Goal: Task Accomplishment & Management: Use online tool/utility

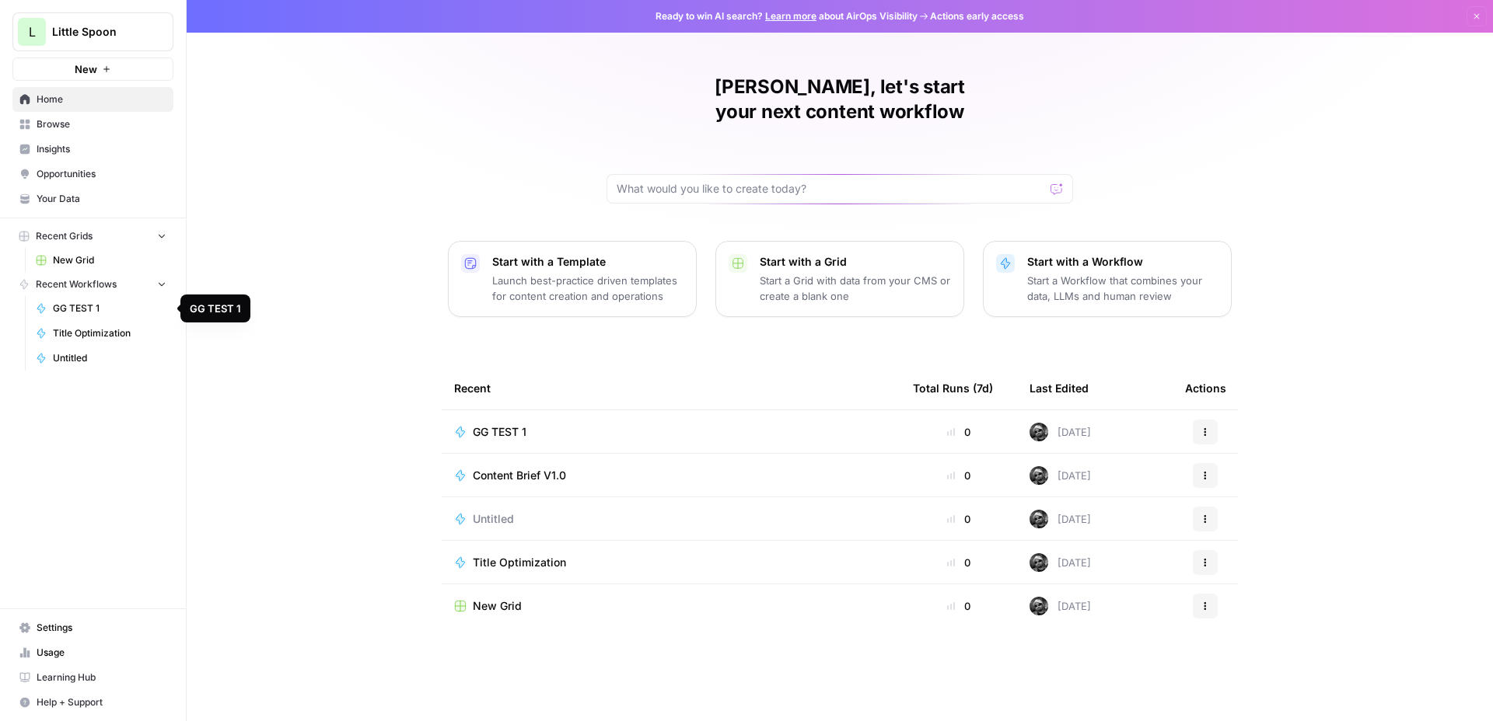
click at [79, 300] on link "GG TEST 1" at bounding box center [101, 308] width 145 height 25
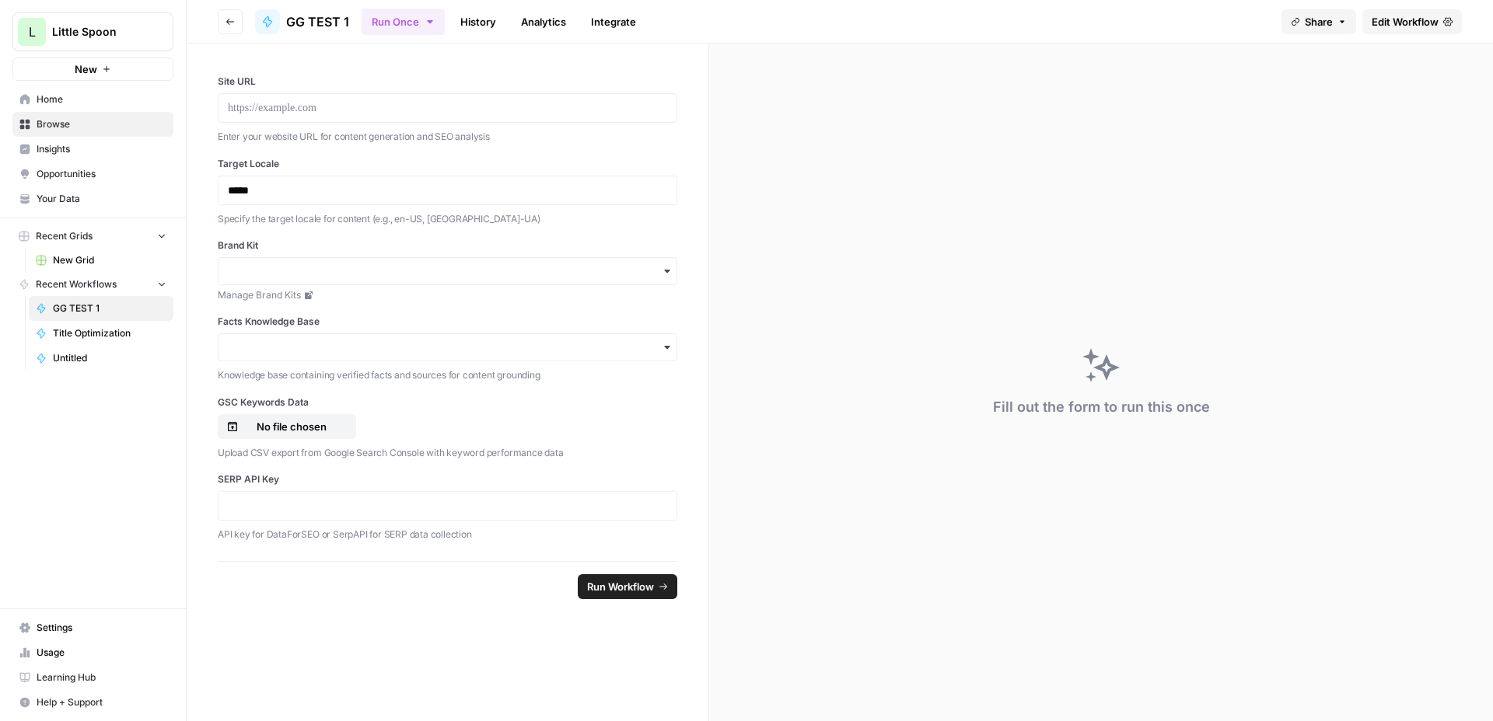
click at [1405, 21] on span "Edit Workflow" at bounding box center [1404, 22] width 67 height 16
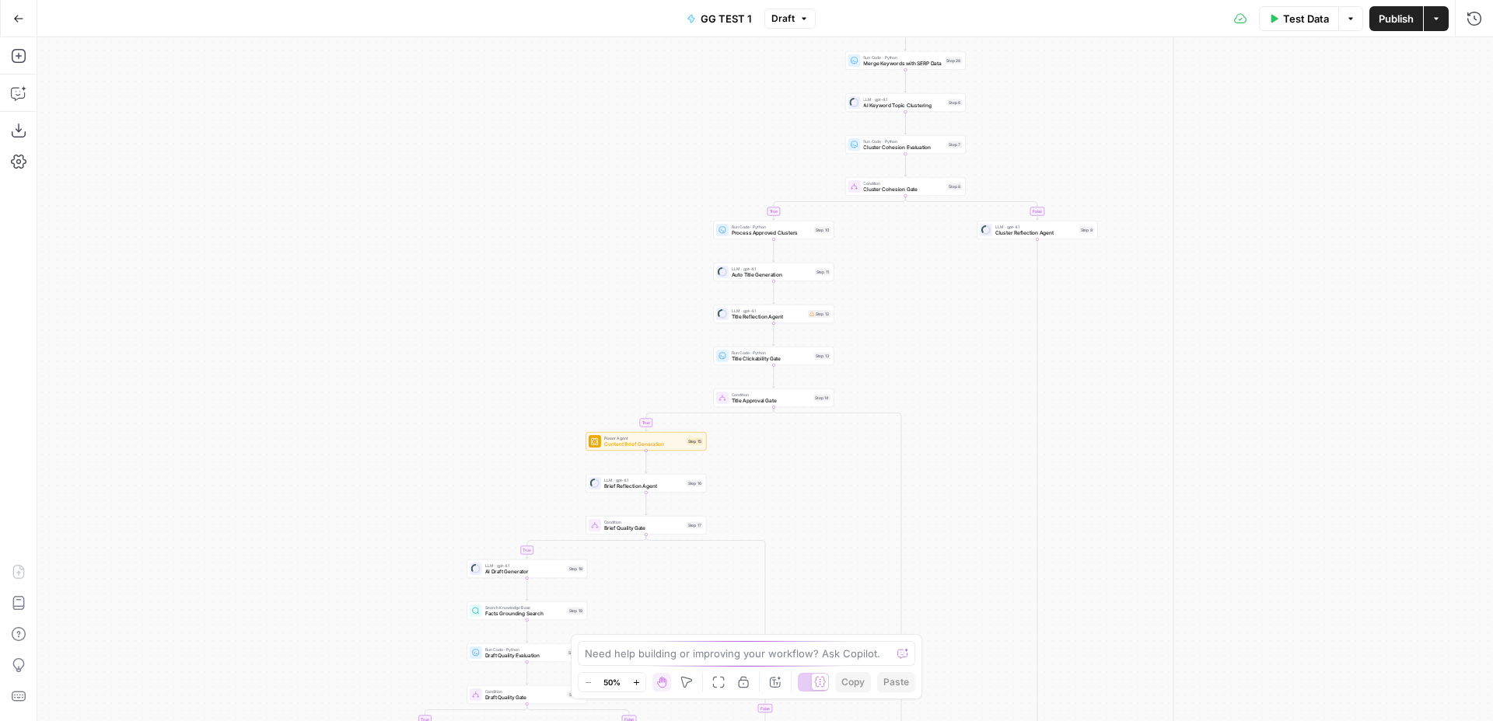
click at [15, 21] on icon "button" at bounding box center [18, 18] width 11 height 11
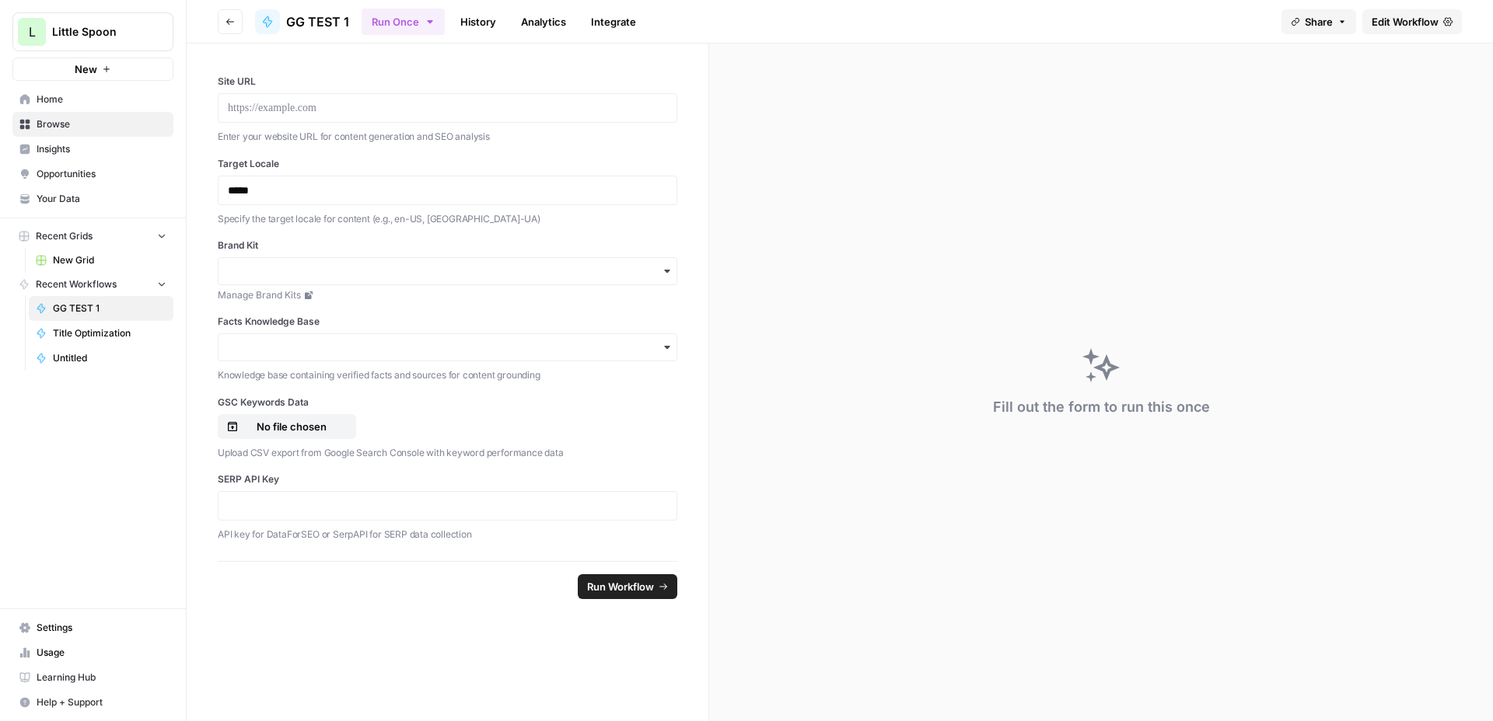
click at [93, 124] on span "Browse" at bounding box center [102, 124] width 130 height 14
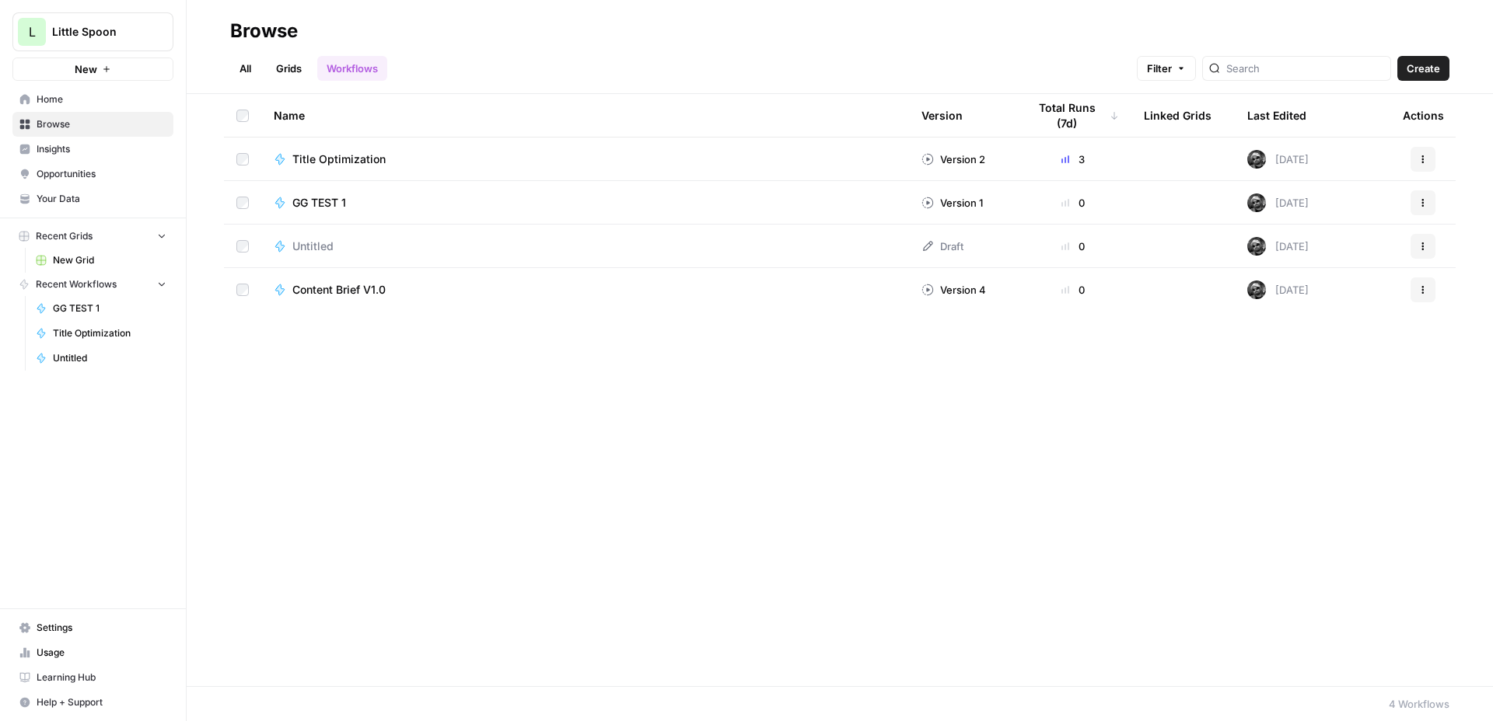
click at [369, 292] on span "Content Brief V1.0" at bounding box center [338, 290] width 93 height 16
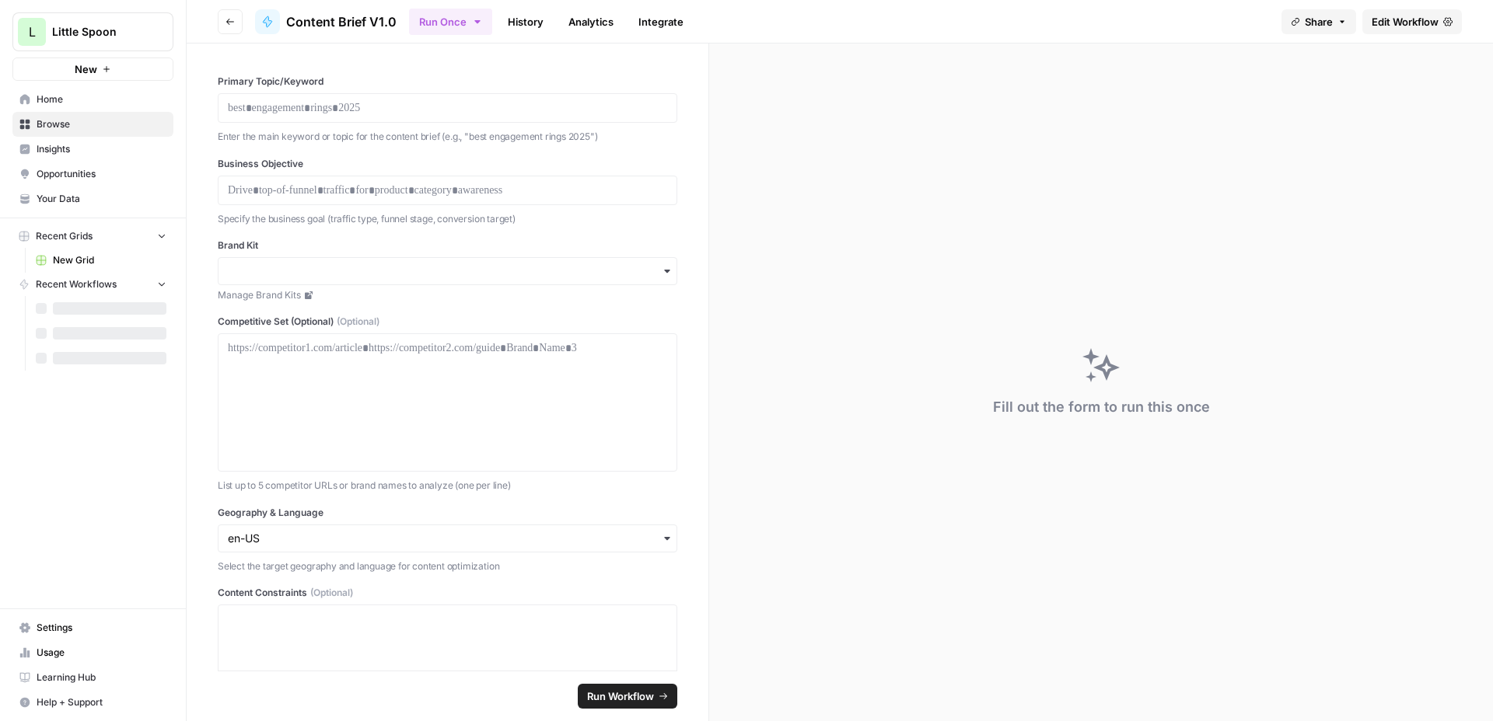
click at [1408, 23] on span "Edit Workflow" at bounding box center [1404, 22] width 67 height 16
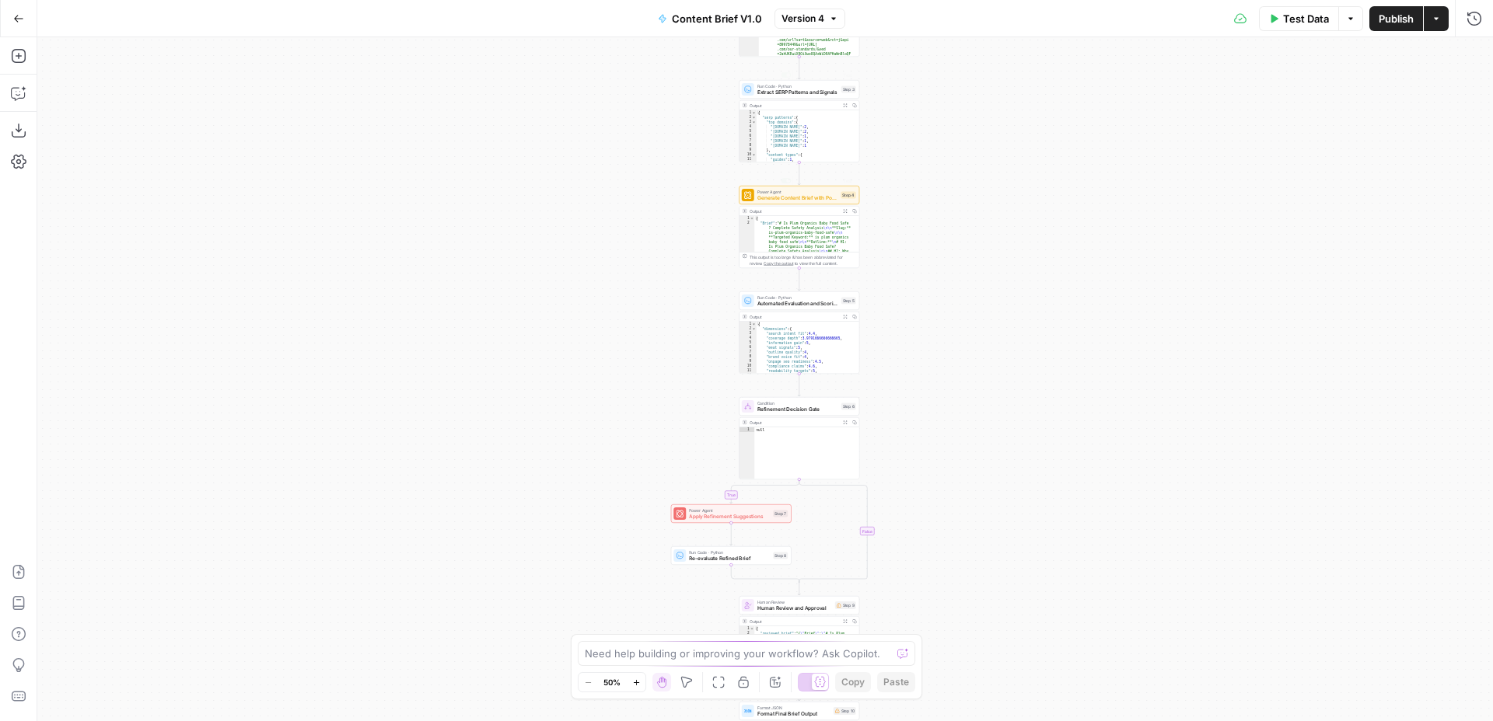
click at [946, 209] on div "true false Workflow Input Settings Inputs Run Code · Python Normalize and Valid…" at bounding box center [764, 379] width 1455 height 684
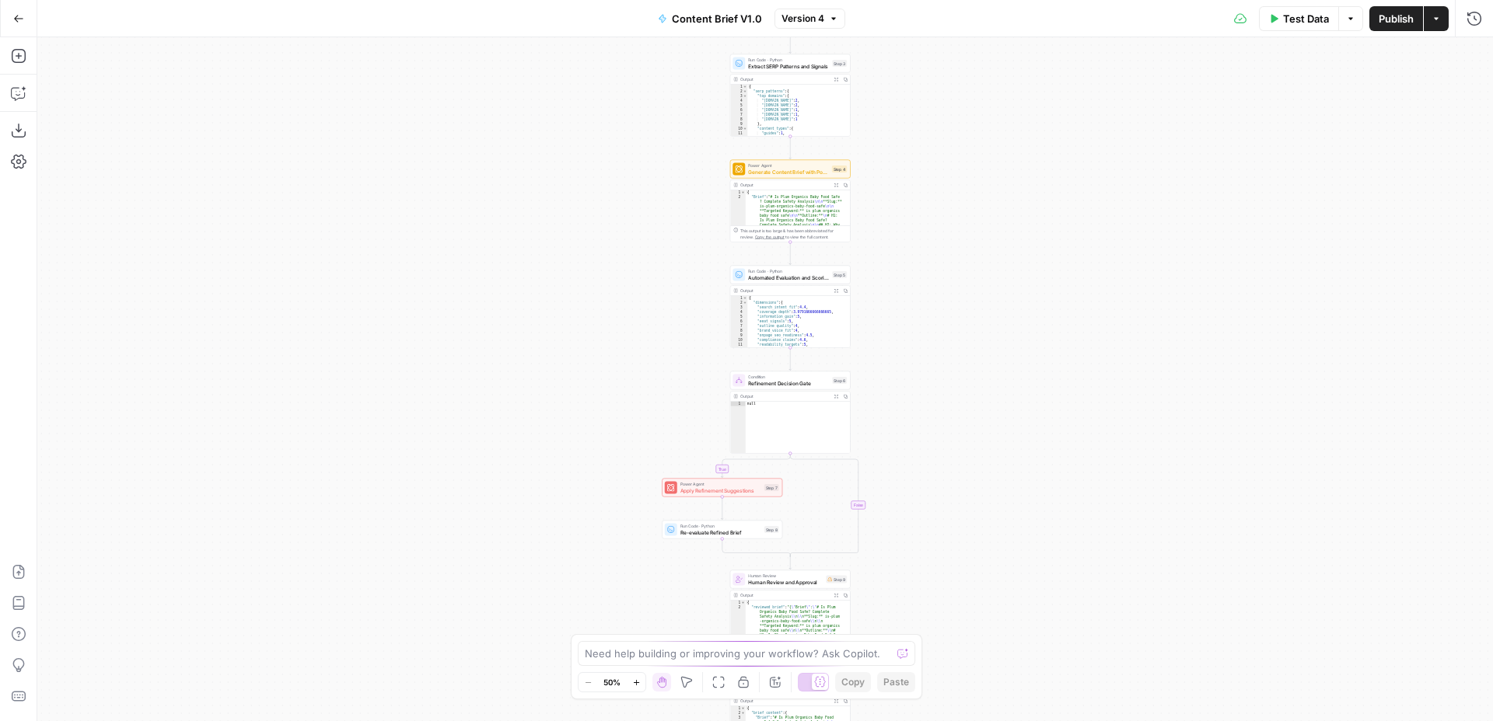
click at [938, 209] on div "true false Workflow Input Settings Inputs Run Code · Python Normalize and Valid…" at bounding box center [764, 379] width 1455 height 684
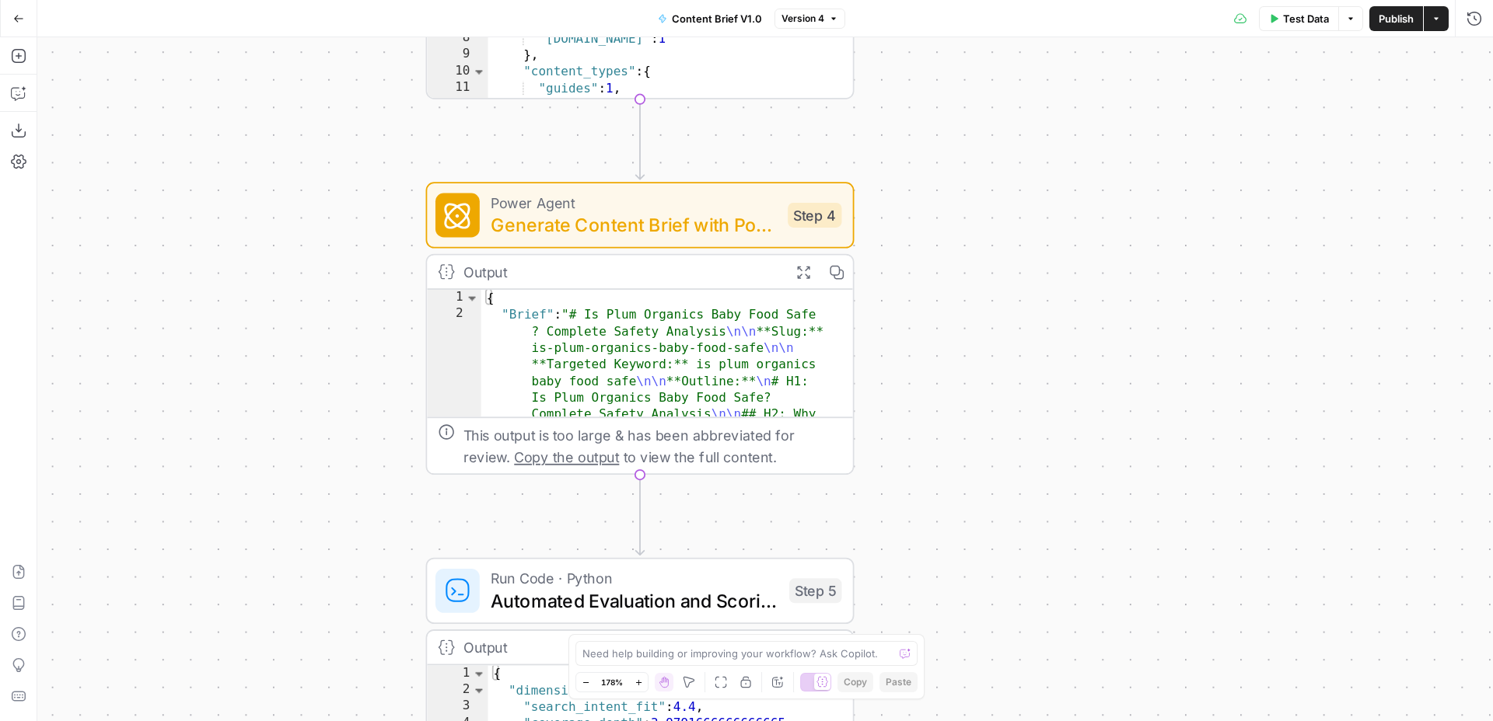
drag, startPoint x: 774, startPoint y: 235, endPoint x: 1003, endPoint y: 383, distance: 272.6
click at [1003, 383] on div "true false Workflow Input Settings Inputs Run Code · Python Normalize and Valid…" at bounding box center [764, 379] width 1455 height 684
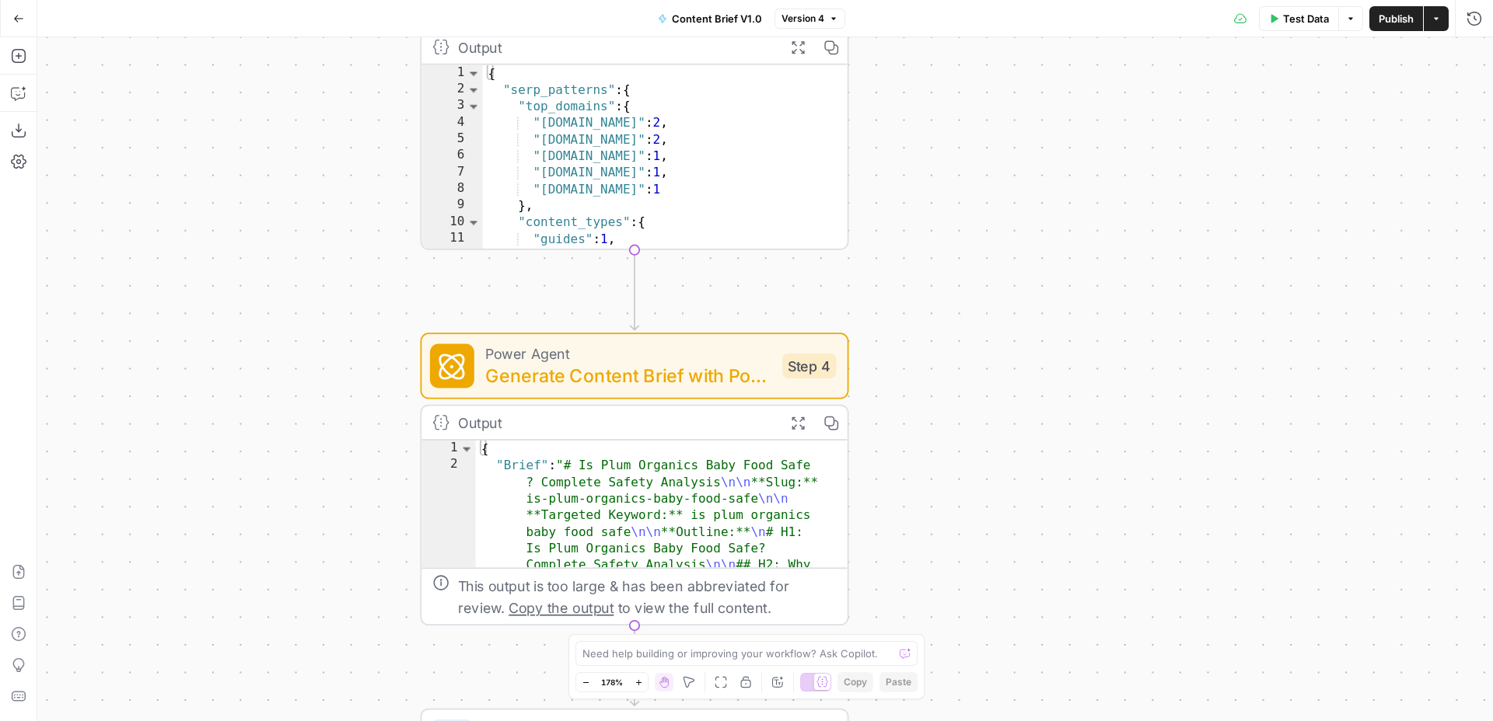
drag, startPoint x: 997, startPoint y: 193, endPoint x: 991, endPoint y: 528, distance: 335.1
click at [991, 528] on div "true false Workflow Input Settings Inputs Run Code · Python Normalize and Valid…" at bounding box center [764, 379] width 1455 height 684
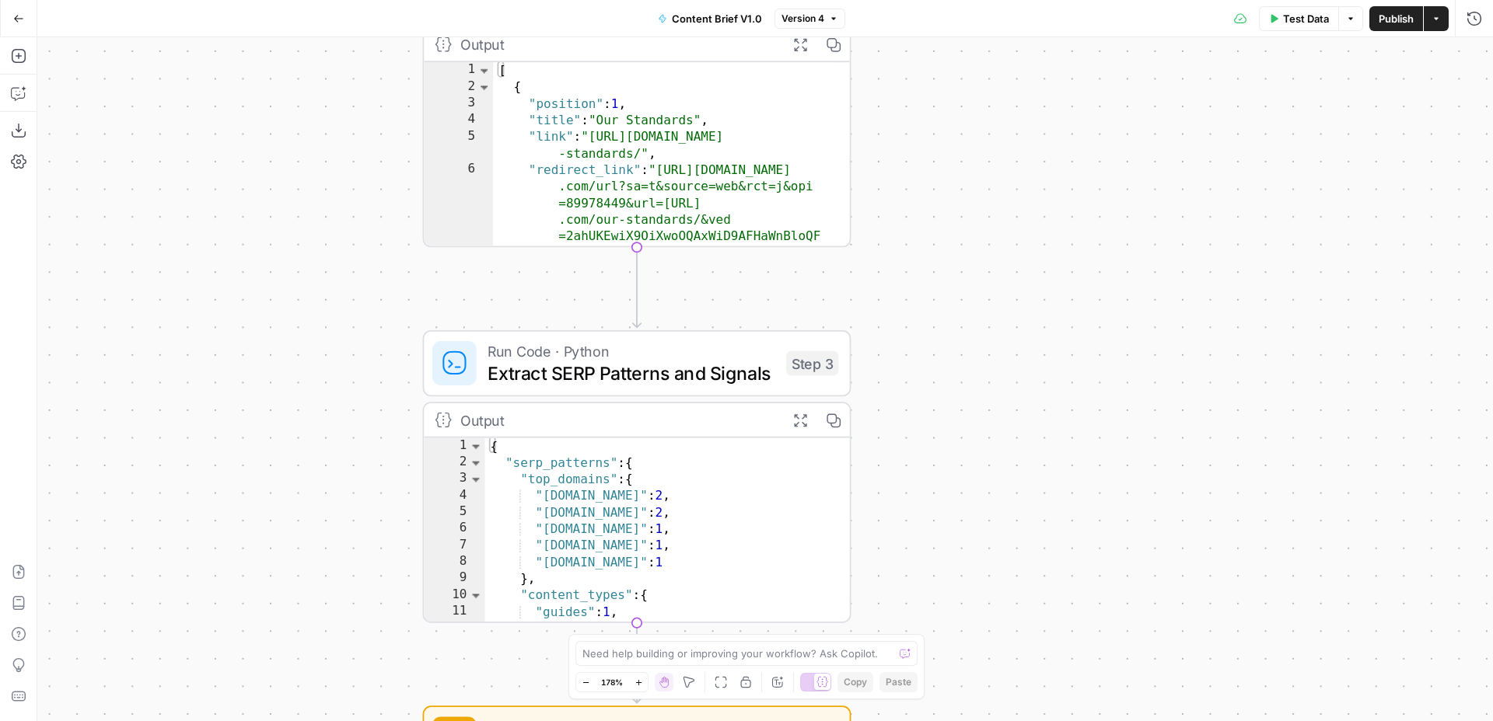
drag, startPoint x: 1001, startPoint y: 265, endPoint x: 1016, endPoint y: 533, distance: 267.9
click at [1016, 533] on div "true false Workflow Input Settings Inputs Run Code · Python Normalize and Valid…" at bounding box center [764, 379] width 1455 height 684
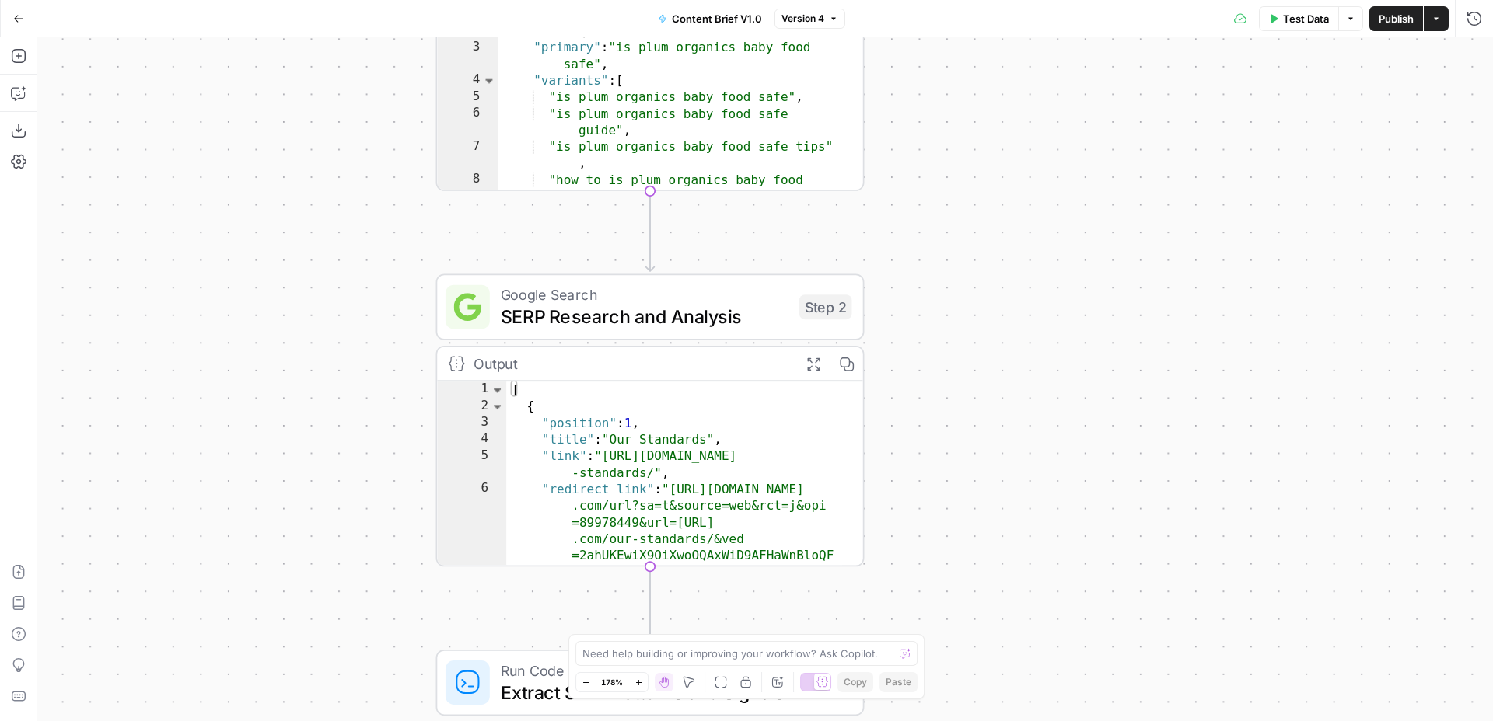
drag, startPoint x: 1022, startPoint y: 186, endPoint x: 1022, endPoint y: 431, distance: 244.9
click at [1022, 431] on div "true false Workflow Input Settings Inputs Run Code · Python Normalize and Valid…" at bounding box center [764, 379] width 1455 height 684
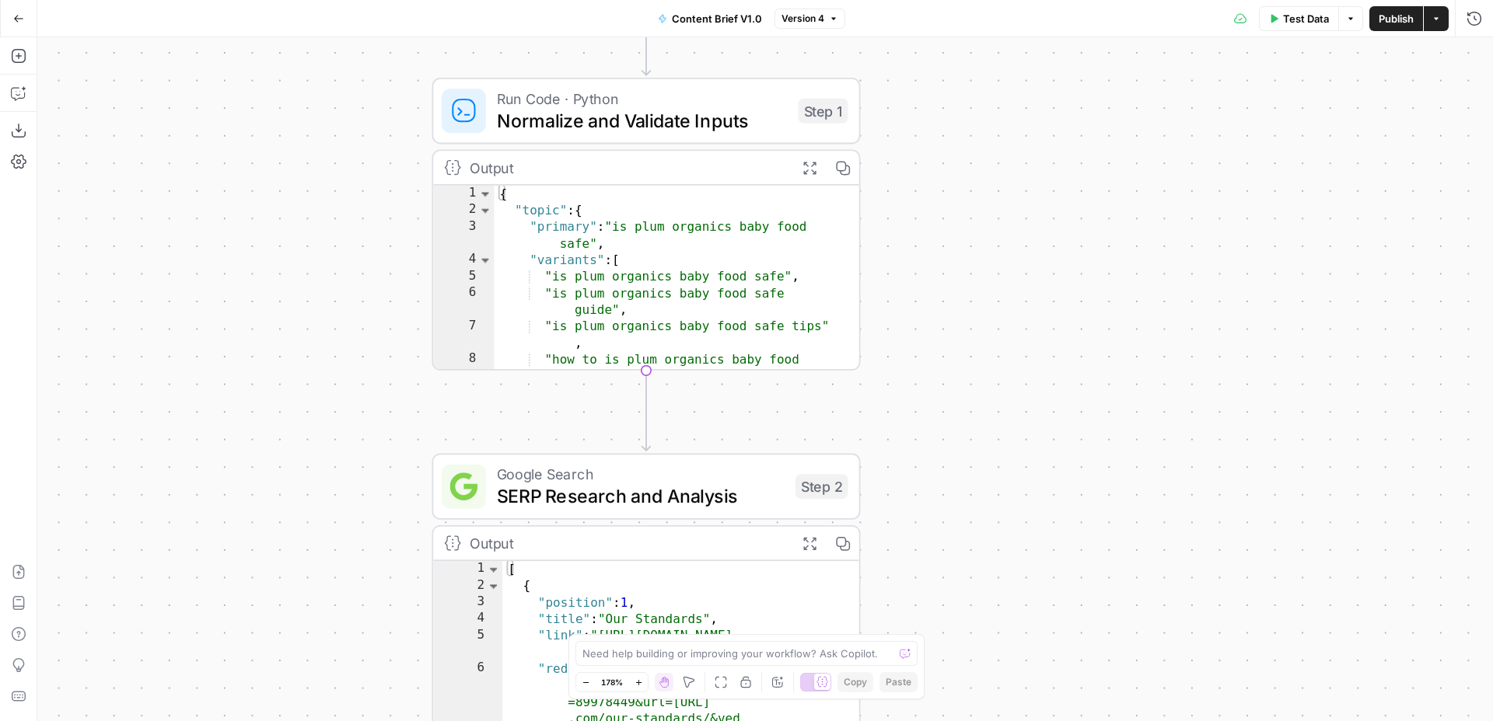
drag, startPoint x: 1020, startPoint y: 323, endPoint x: 1018, endPoint y: 510, distance: 186.6
click at [1018, 510] on div "true false Workflow Input Settings Inputs Run Code · Python Normalize and Valid…" at bounding box center [764, 379] width 1455 height 684
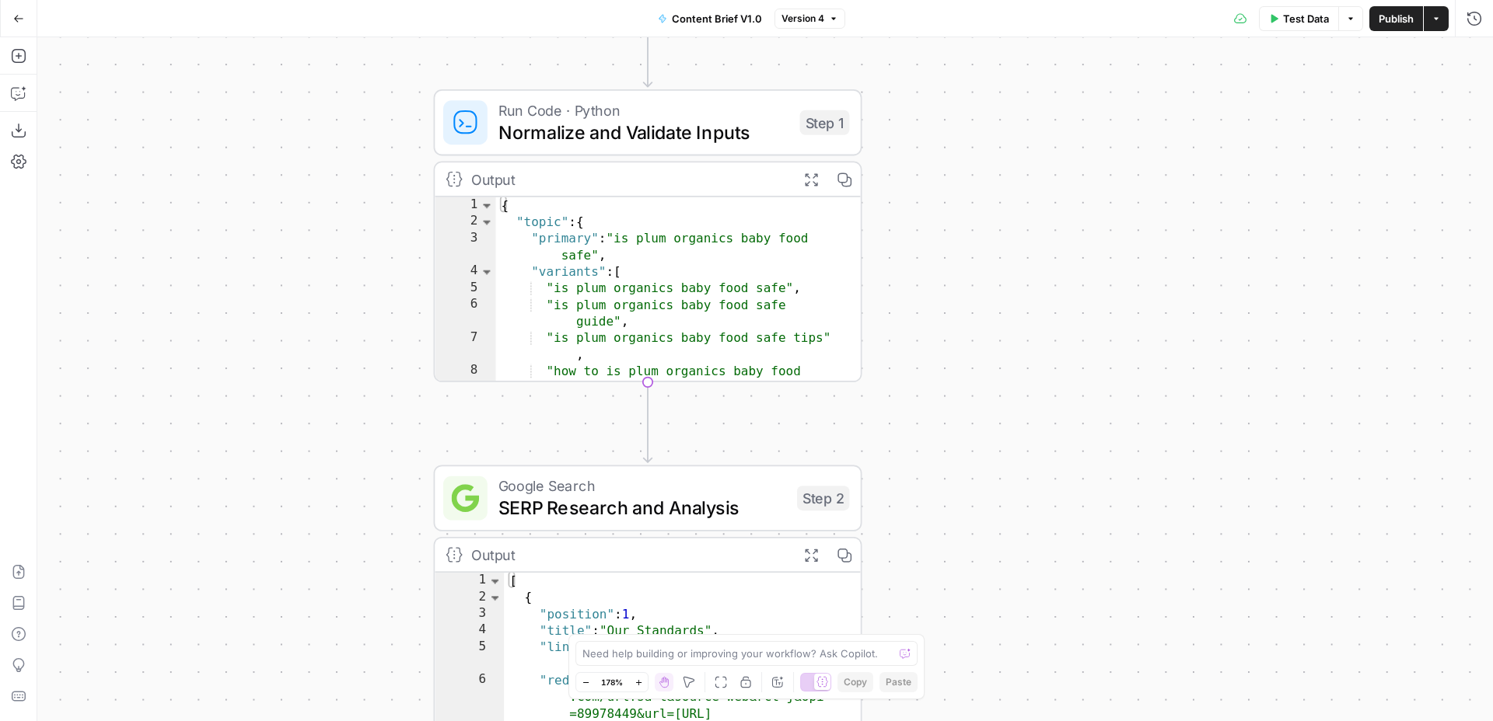
drag, startPoint x: 1029, startPoint y: 338, endPoint x: 1023, endPoint y: 590, distance: 252.0
click at [1023, 589] on div "true false Workflow Input Settings Inputs Run Code · Python Normalize and Valid…" at bounding box center [764, 379] width 1455 height 684
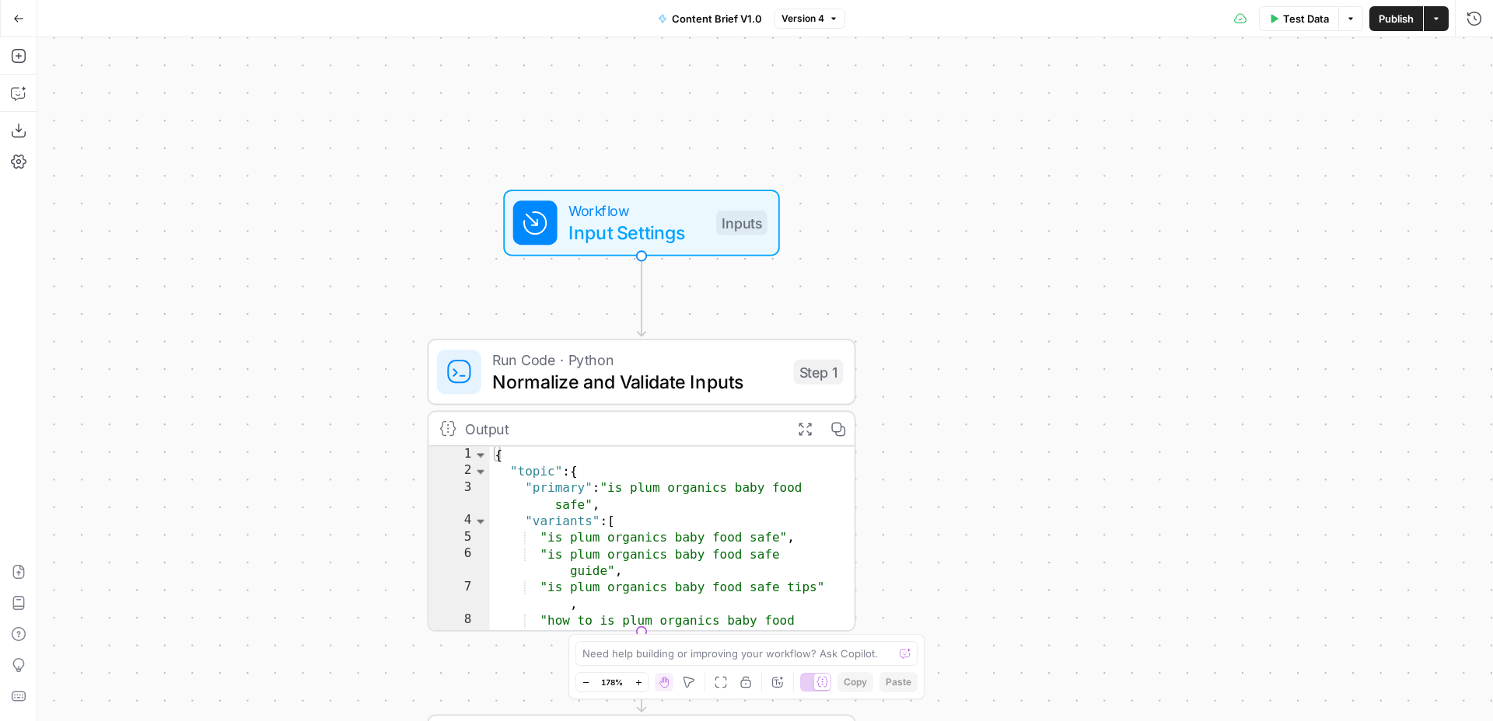
click at [659, 232] on span "Input Settings" at bounding box center [636, 232] width 137 height 28
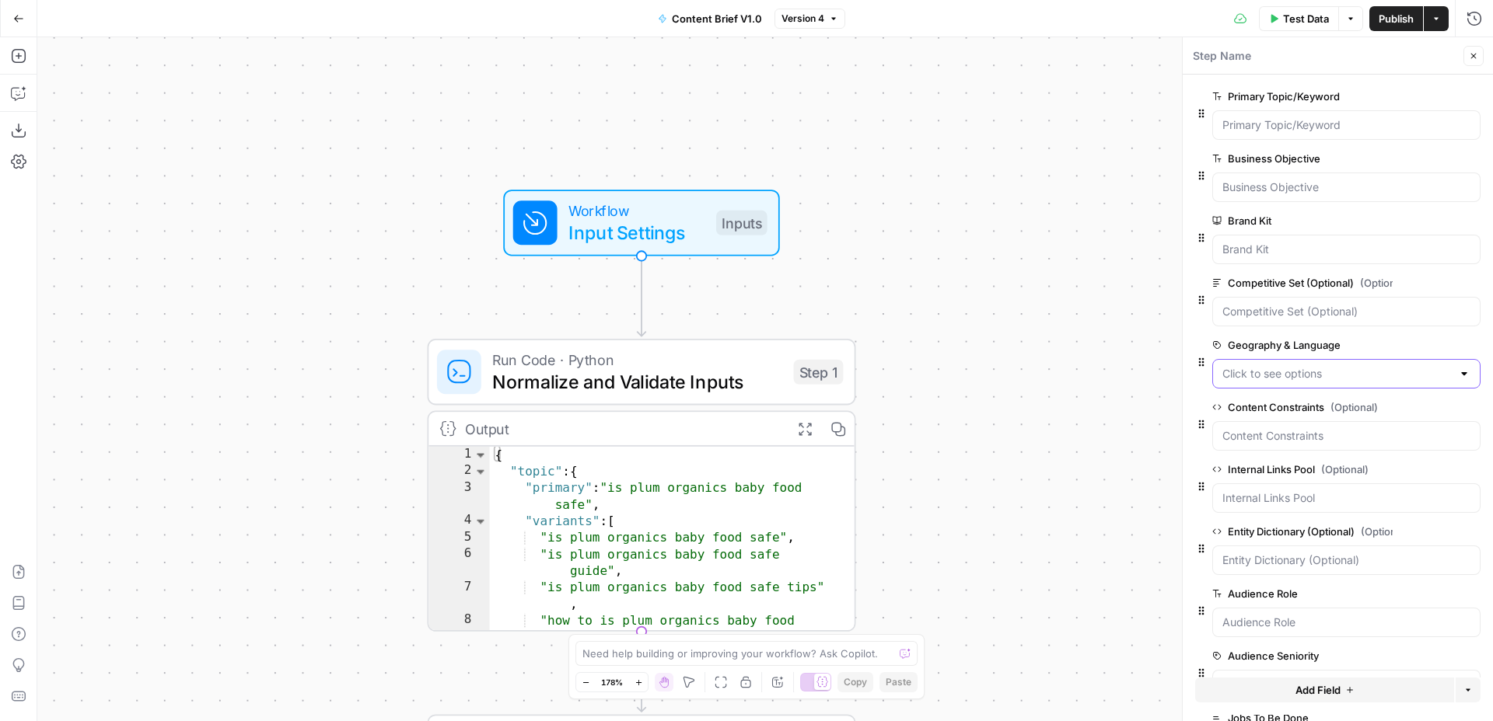
click at [1238, 372] on Language "Geography & Language" at bounding box center [1336, 374] width 229 height 16
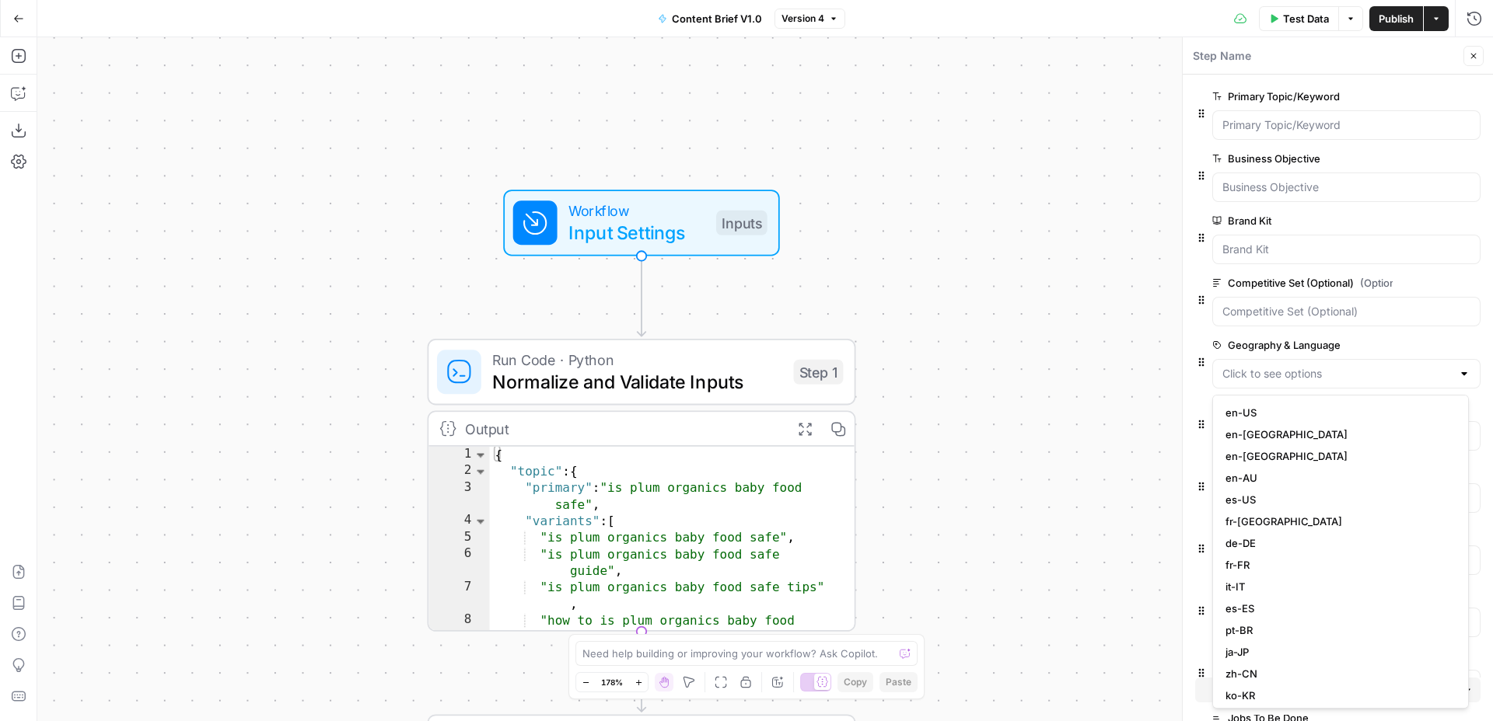
click at [1201, 346] on div "Geography & Language edit field Delete group" at bounding box center [1337, 367] width 285 height 62
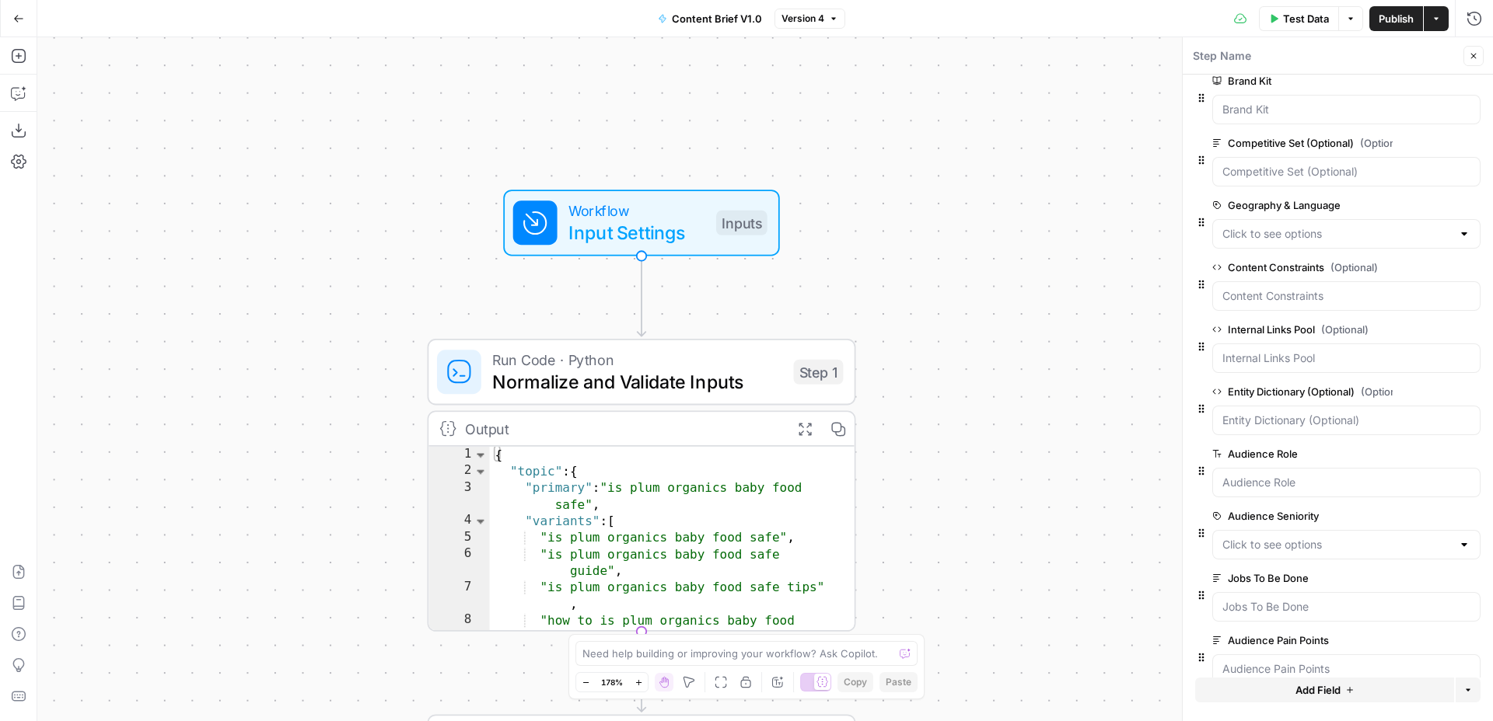
scroll to position [168, 0]
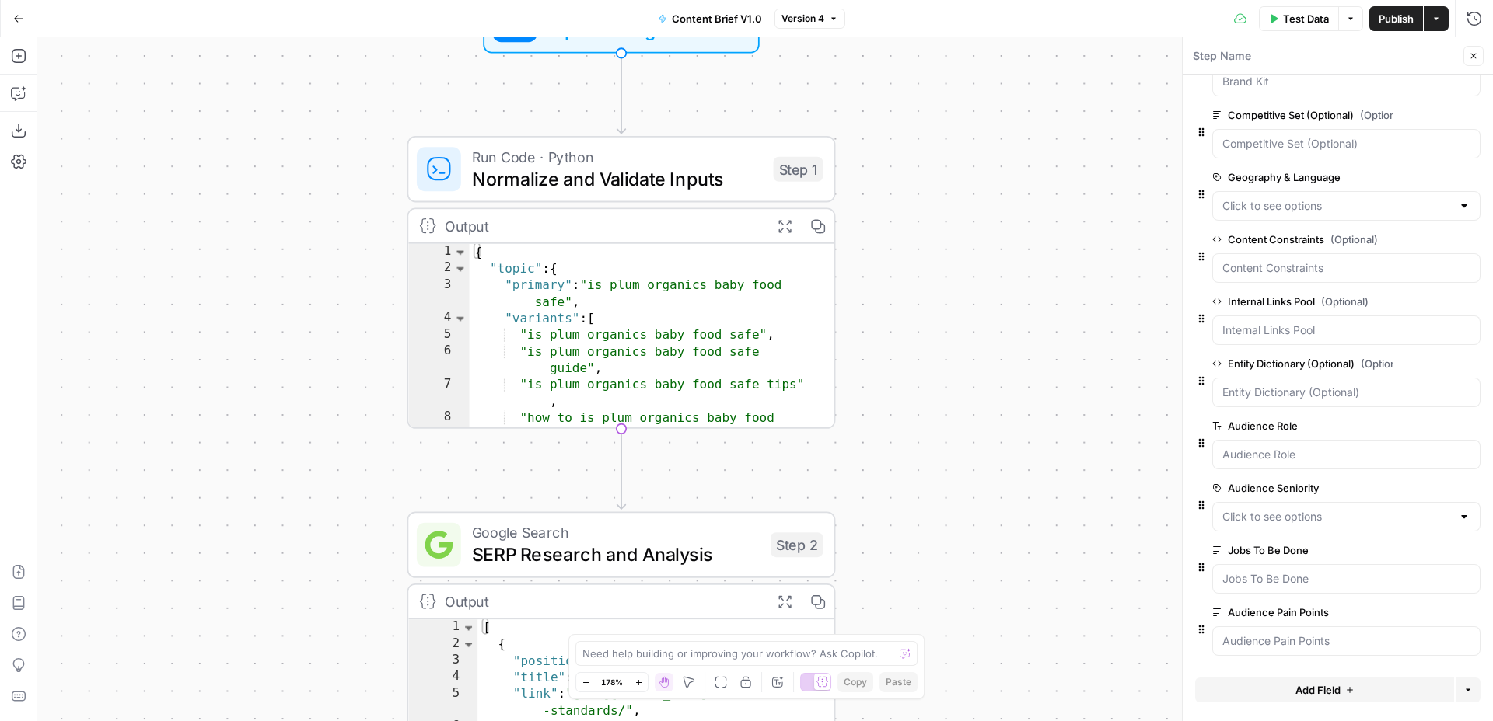
drag, startPoint x: 952, startPoint y: 466, endPoint x: 932, endPoint y: 264, distance: 203.9
click at [932, 264] on div "true false Workflow Input Settings Inputs Run Code · Python Normalize and Valid…" at bounding box center [764, 379] width 1455 height 684
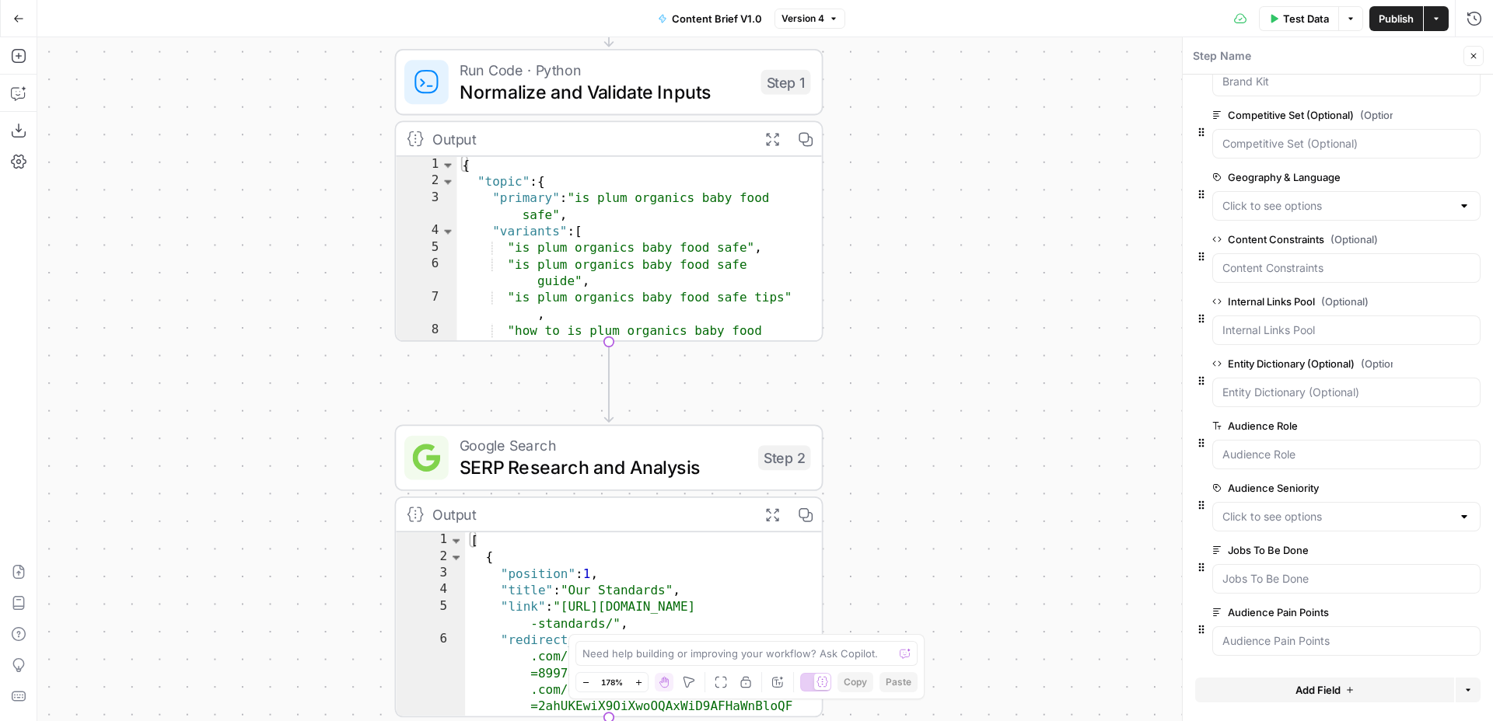
drag, startPoint x: 872, startPoint y: 371, endPoint x: 697, endPoint y: 361, distance: 174.4
click at [846, 274] on div "true false Workflow Input Settings Inputs Run Code · Python Normalize and Valid…" at bounding box center [764, 379] width 1455 height 684
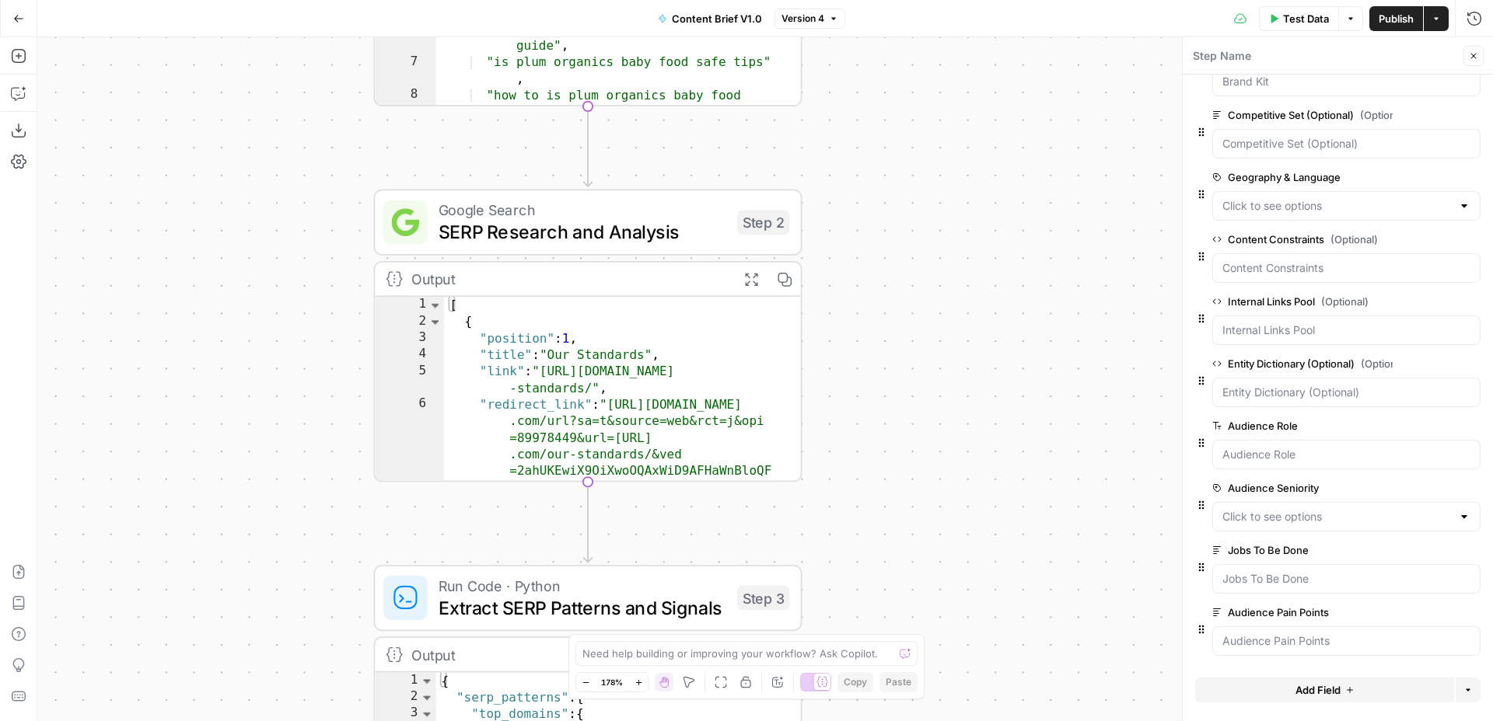
drag, startPoint x: 872, startPoint y: 261, endPoint x: 871, endPoint y: 248, distance: 13.3
click at [871, 248] on div "true false Workflow Input Settings Inputs Run Code · Python Normalize and Valid…" at bounding box center [764, 379] width 1455 height 684
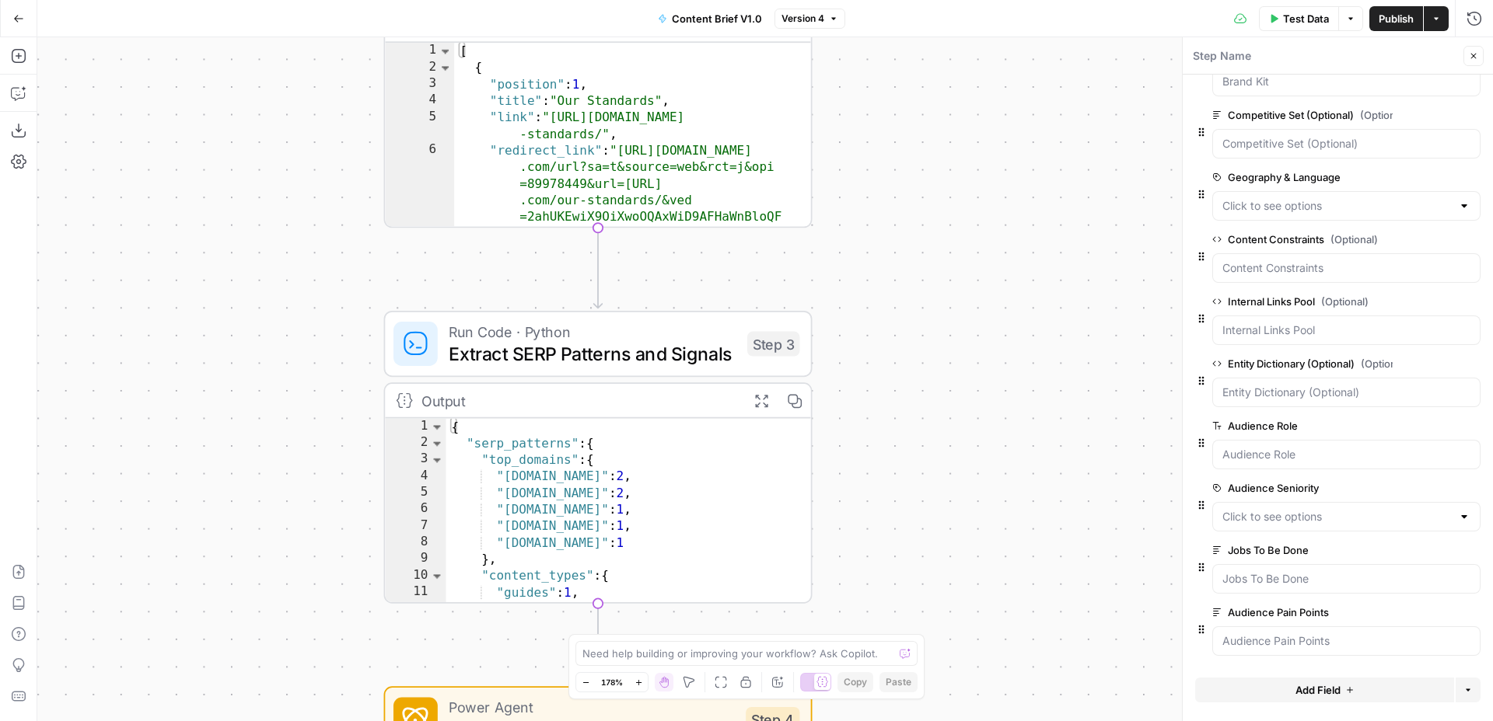
click at [907, 185] on div "true false Workflow Input Settings Inputs Run Code · Python Normalize and Valid…" at bounding box center [764, 379] width 1455 height 684
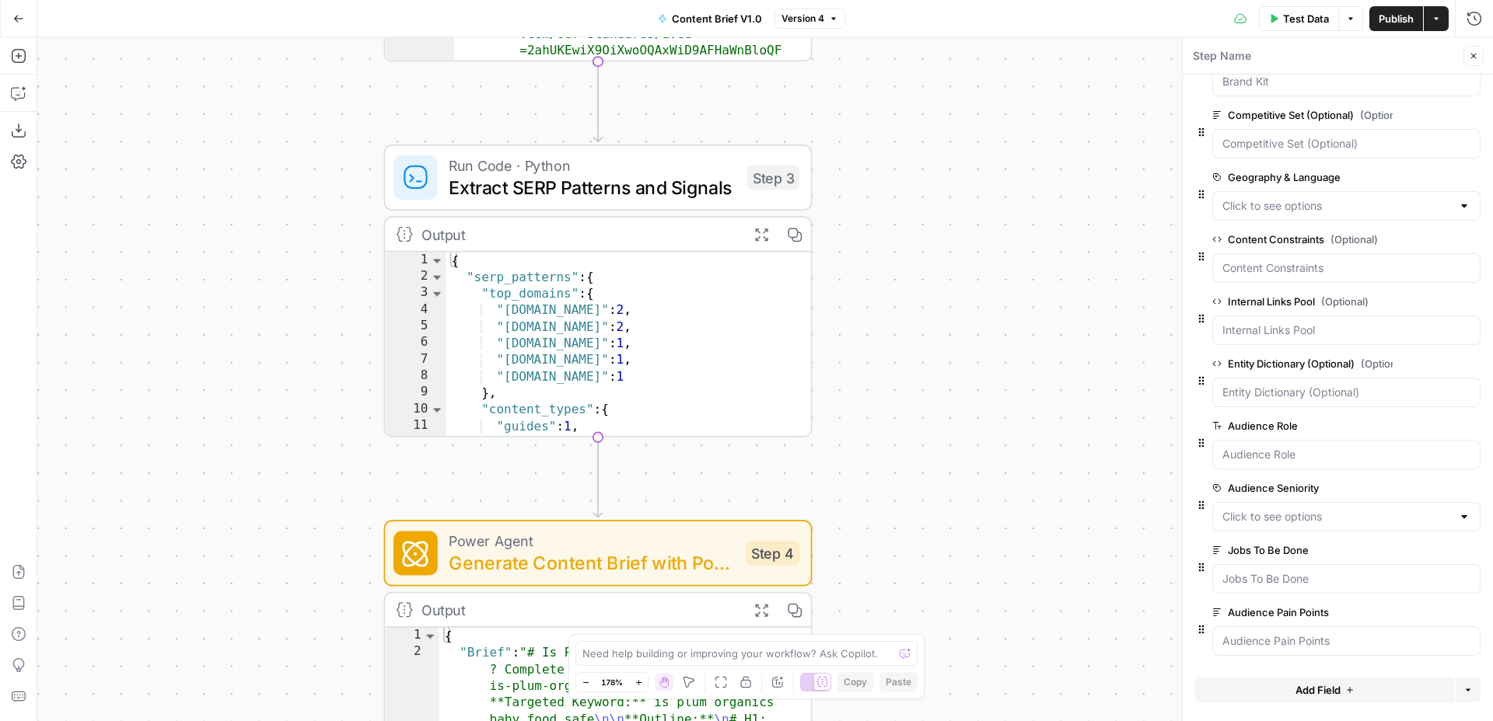
drag, startPoint x: 882, startPoint y: 305, endPoint x: 880, endPoint y: 272, distance: 32.7
click at [880, 272] on div "true false Workflow Input Settings Inputs Run Code · Python Normalize and Valid…" at bounding box center [764, 379] width 1455 height 684
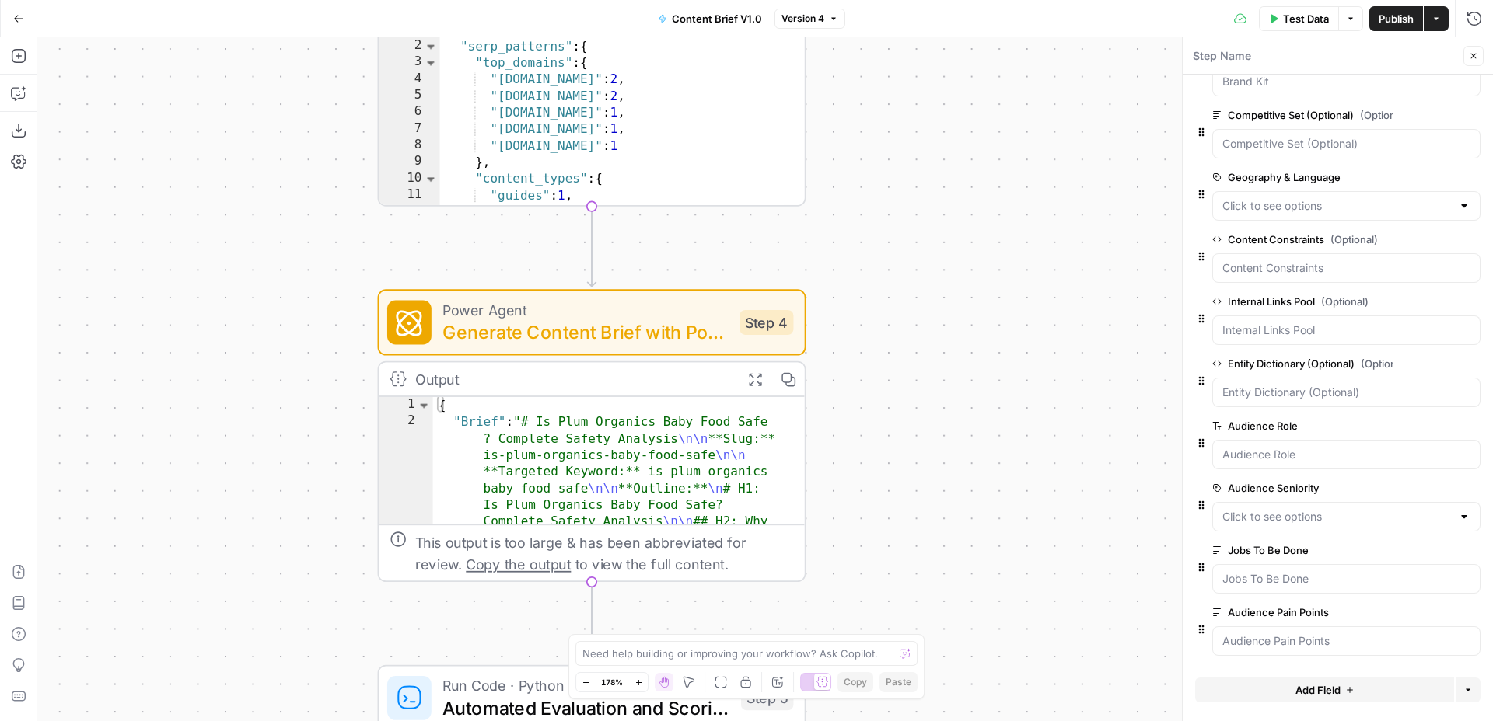
click at [925, 242] on div "true false Workflow Input Settings Inputs Run Code · Python Normalize and Valid…" at bounding box center [764, 379] width 1455 height 684
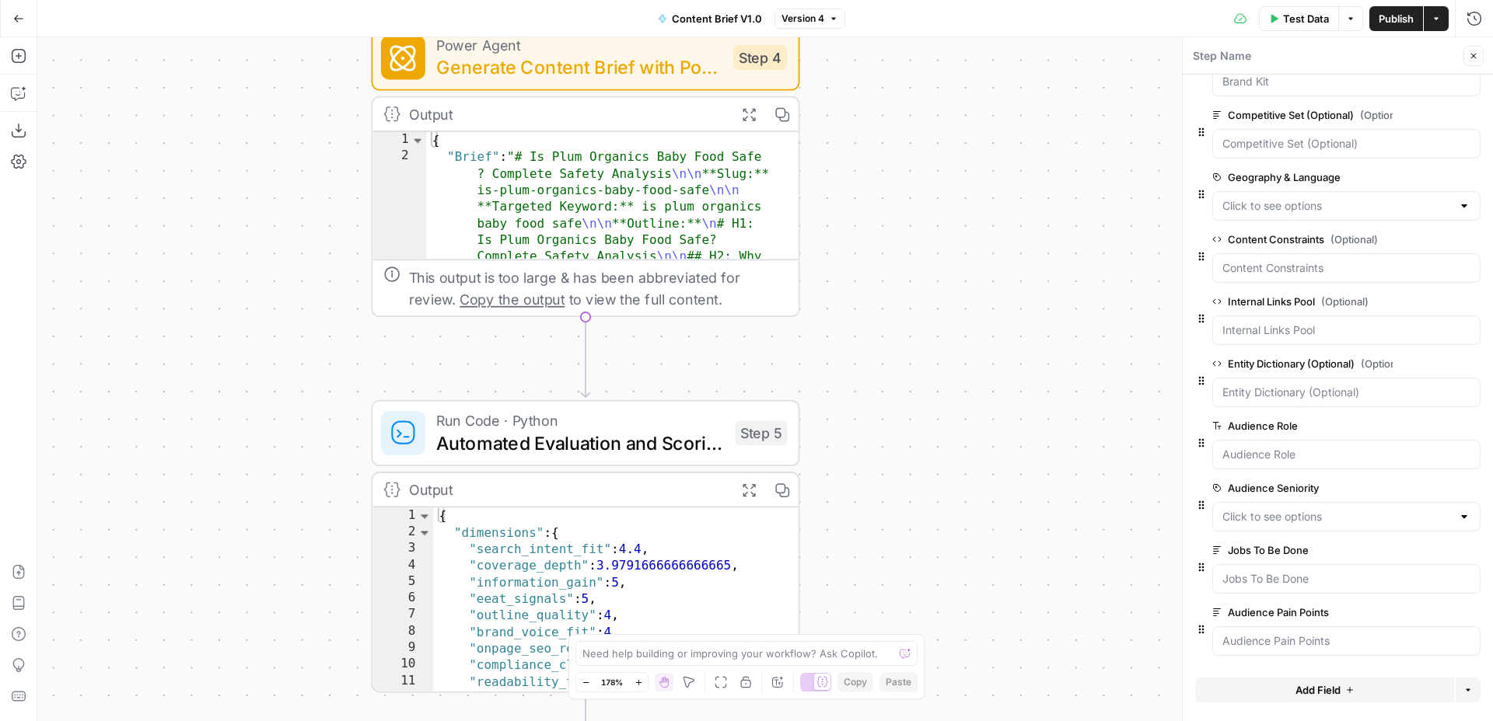
drag, startPoint x: 952, startPoint y: 260, endPoint x: 955, endPoint y: 225, distance: 35.1
click at [955, 225] on div "true false Workflow Input Settings Inputs Run Code · Python Normalize and Valid…" at bounding box center [764, 379] width 1455 height 684
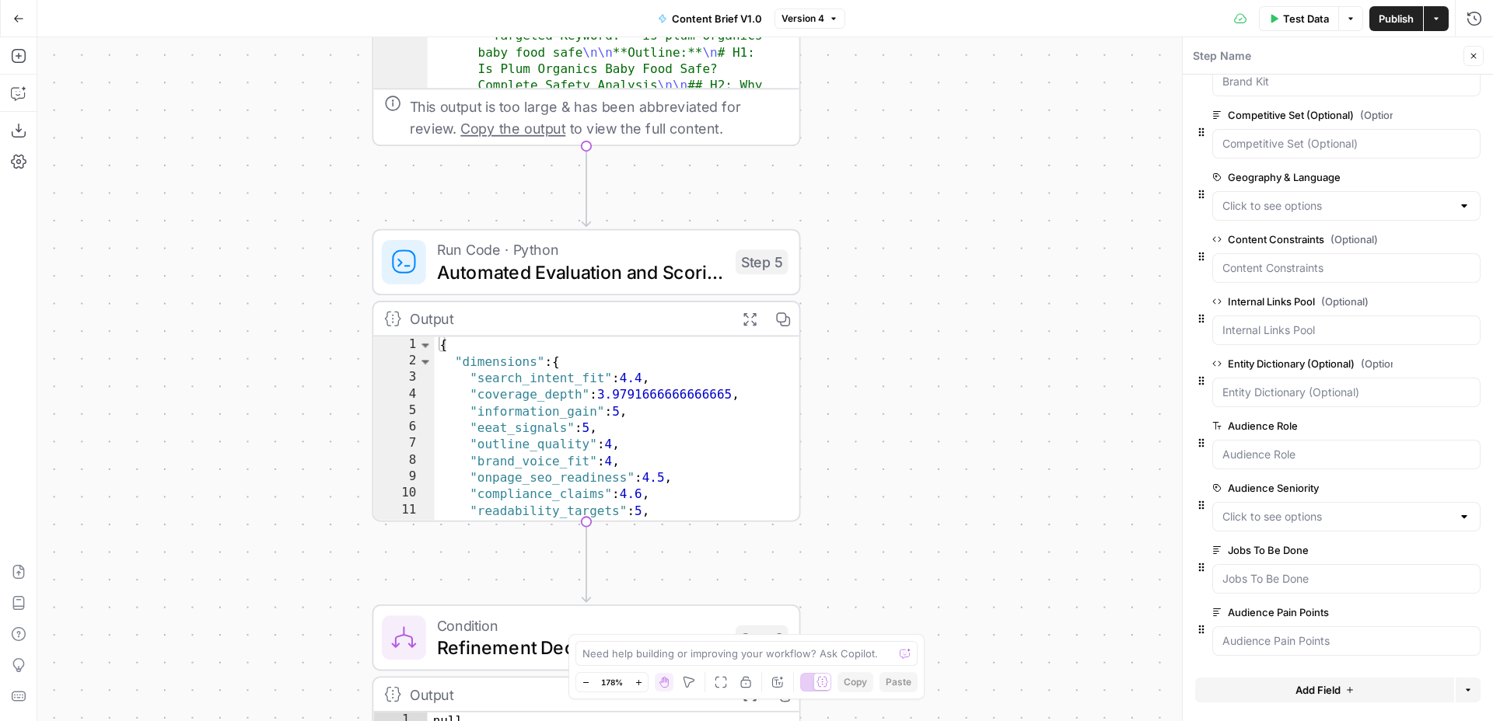
drag, startPoint x: 922, startPoint y: 416, endPoint x: 924, endPoint y: 341, distance: 74.7
click at [924, 341] on div "true false Workflow Input Settings Inputs Run Code · Python Normalize and Valid…" at bounding box center [764, 379] width 1455 height 684
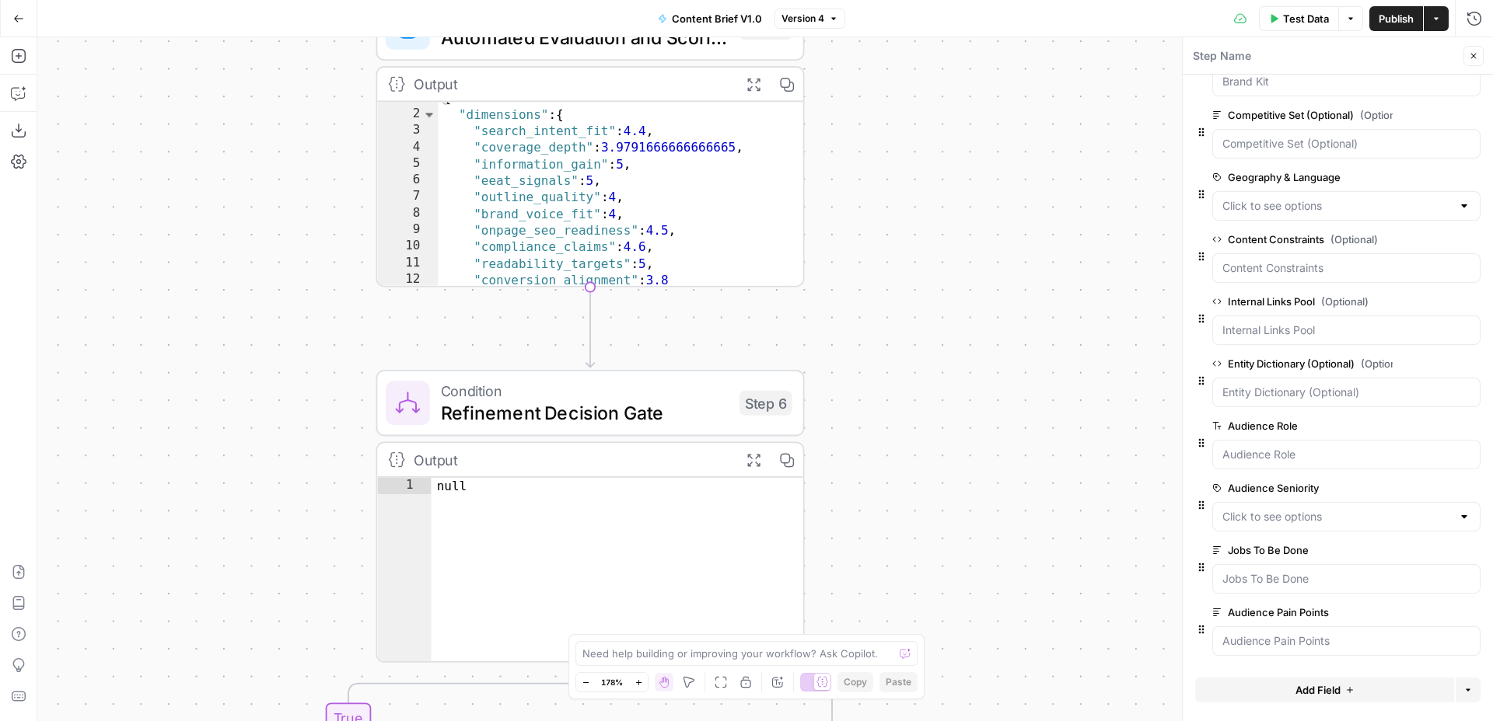
drag, startPoint x: 993, startPoint y: 314, endPoint x: 993, endPoint y: 201, distance: 112.7
click at [994, 287] on div "true false Workflow Input Settings Inputs Run Code · Python Normalize and Valid…" at bounding box center [764, 379] width 1455 height 684
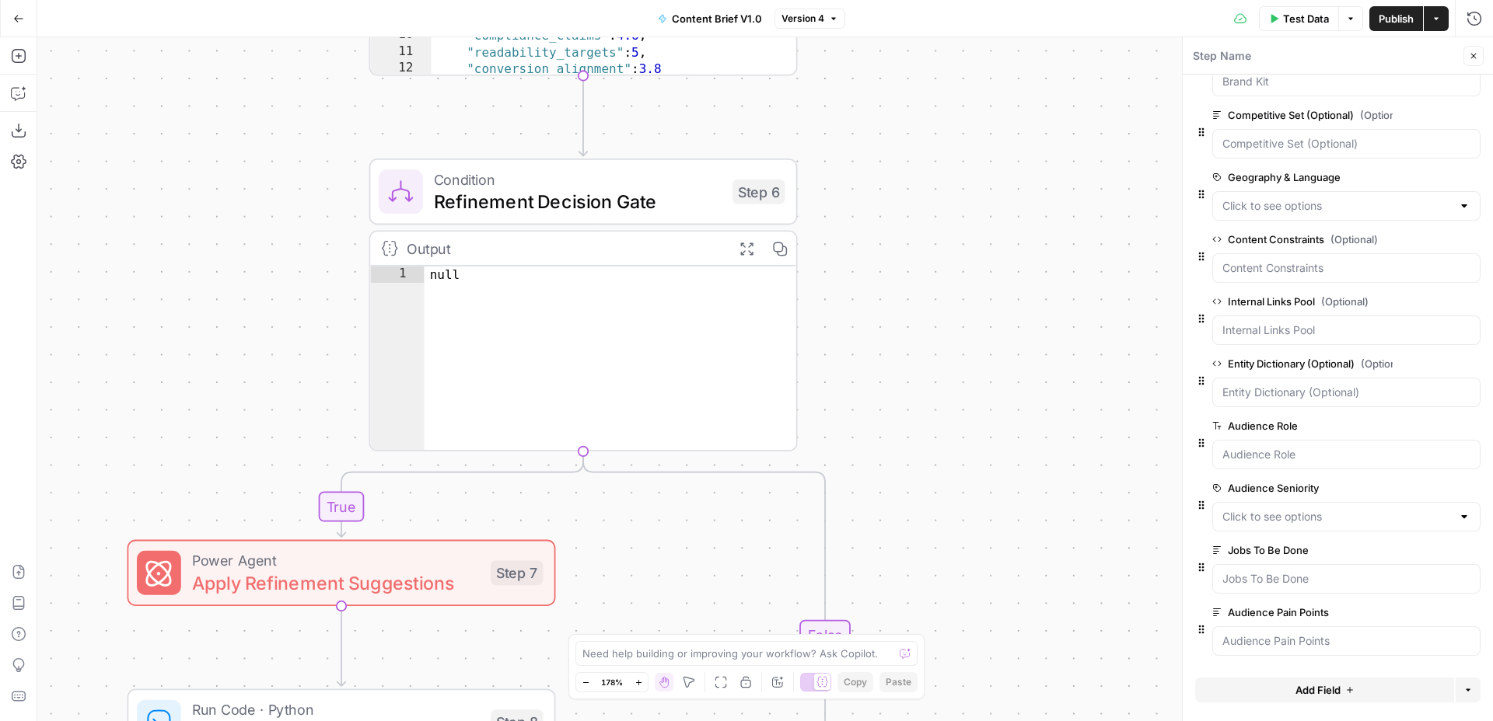
drag, startPoint x: 997, startPoint y: 237, endPoint x: 997, endPoint y: 148, distance: 88.6
click at [997, 148] on div "true false Workflow Input Settings Inputs Run Code · Python Normalize and Valid…" at bounding box center [764, 379] width 1455 height 684
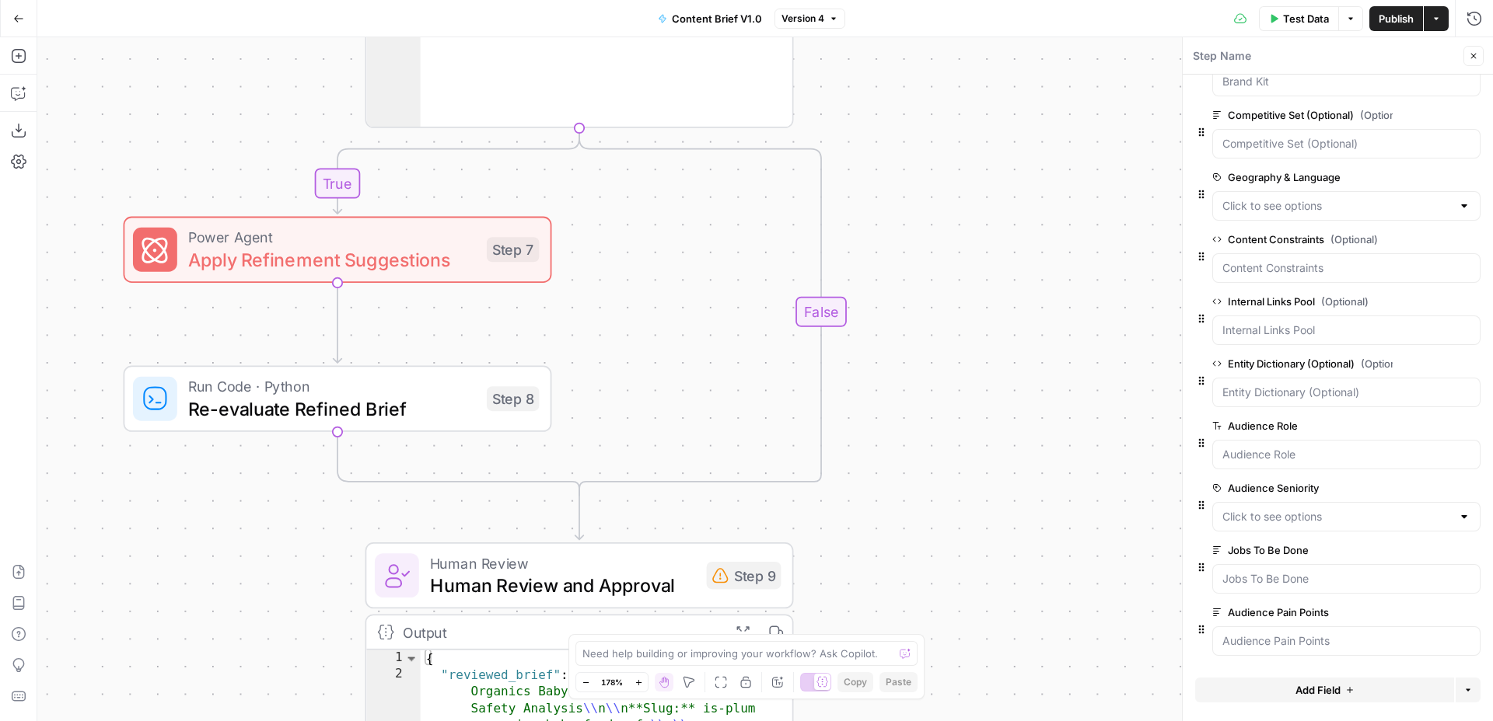
drag, startPoint x: 1011, startPoint y: 341, endPoint x: 1008, endPoint y: 200, distance: 140.8
click at [1008, 200] on div "true false Workflow Input Settings Inputs Run Code · Python Normalize and Valid…" at bounding box center [764, 379] width 1455 height 684
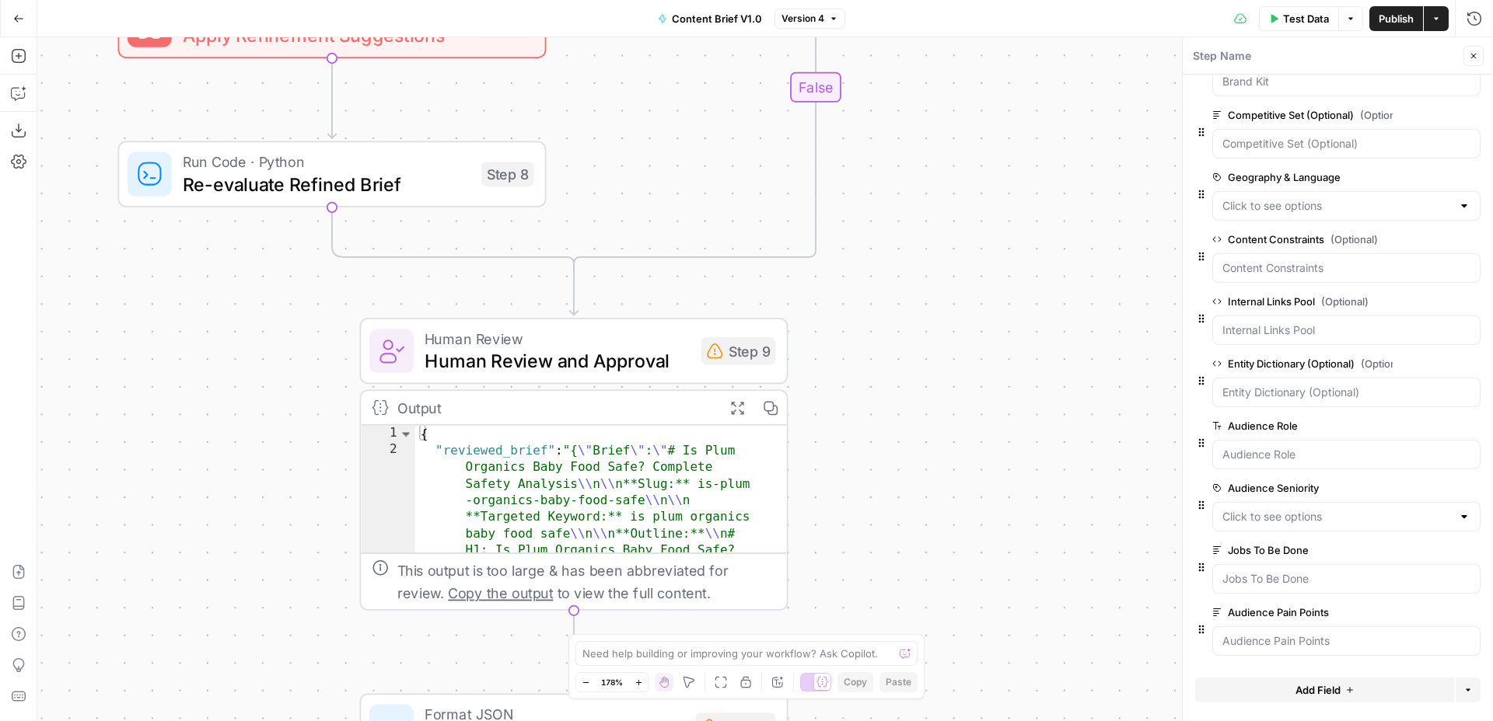
drag, startPoint x: 924, startPoint y: 257, endPoint x: 924, endPoint y: 240, distance: 16.3
click at [924, 240] on div "true false Workflow Input Settings Inputs Run Code · Python Normalize and Valid…" at bounding box center [764, 379] width 1455 height 684
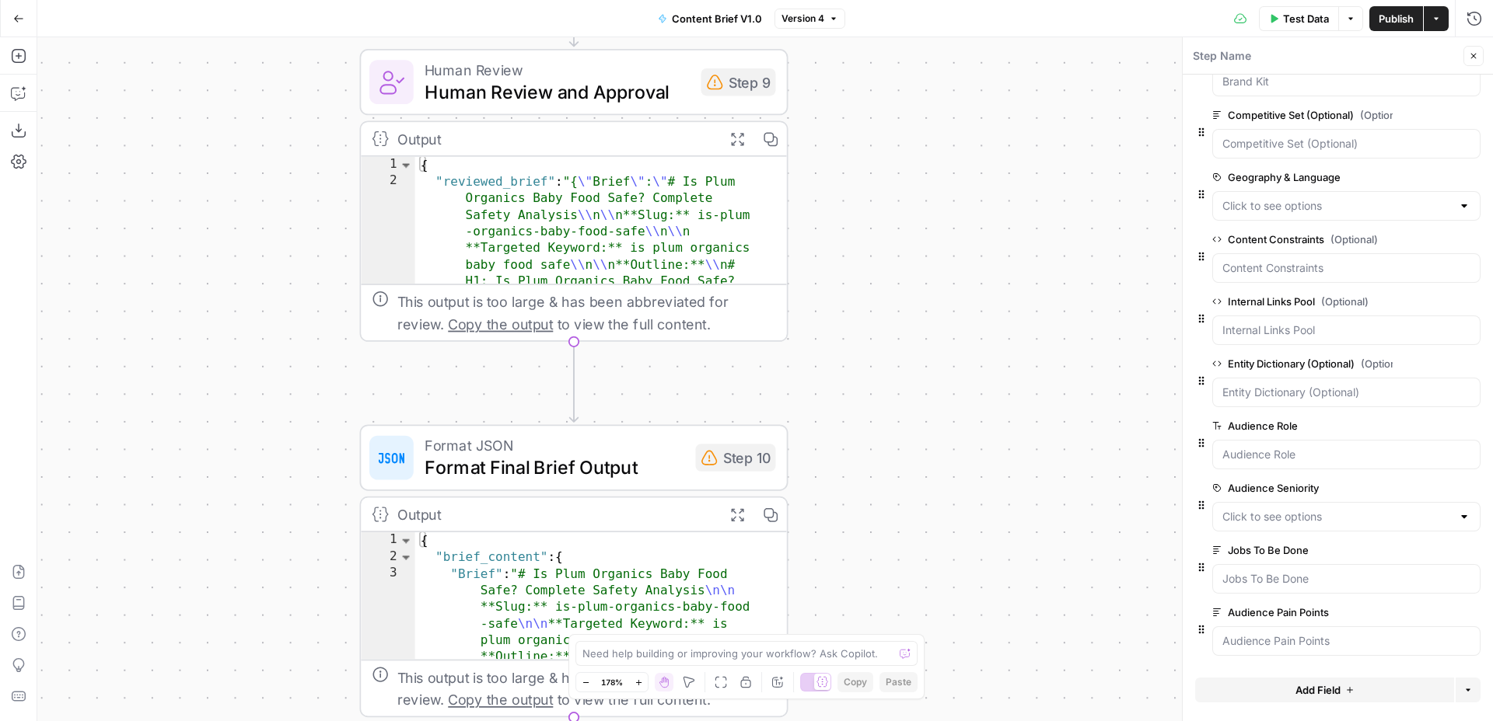
drag, startPoint x: 919, startPoint y: 480, endPoint x: 919, endPoint y: 208, distance: 271.3
click at [919, 208] on div "true false Workflow Input Settings Inputs Run Code · Python Normalize and Valid…" at bounding box center [764, 379] width 1455 height 684
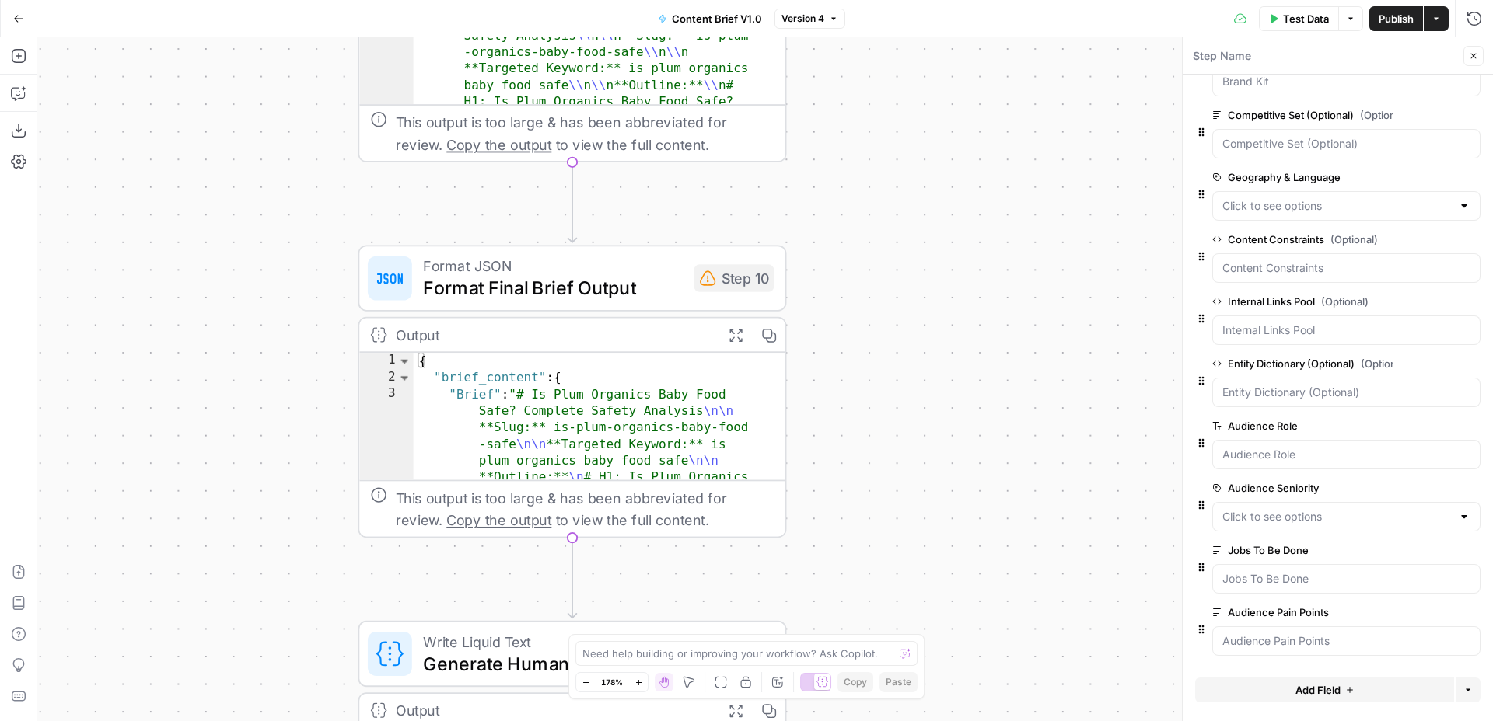
drag, startPoint x: 872, startPoint y: 295, endPoint x: 872, endPoint y: 275, distance: 20.2
click at [872, 275] on div "true false Workflow Input Settings Inputs Run Code · Python Normalize and Valid…" at bounding box center [764, 379] width 1455 height 684
click at [742, 330] on icon "button" at bounding box center [736, 332] width 16 height 16
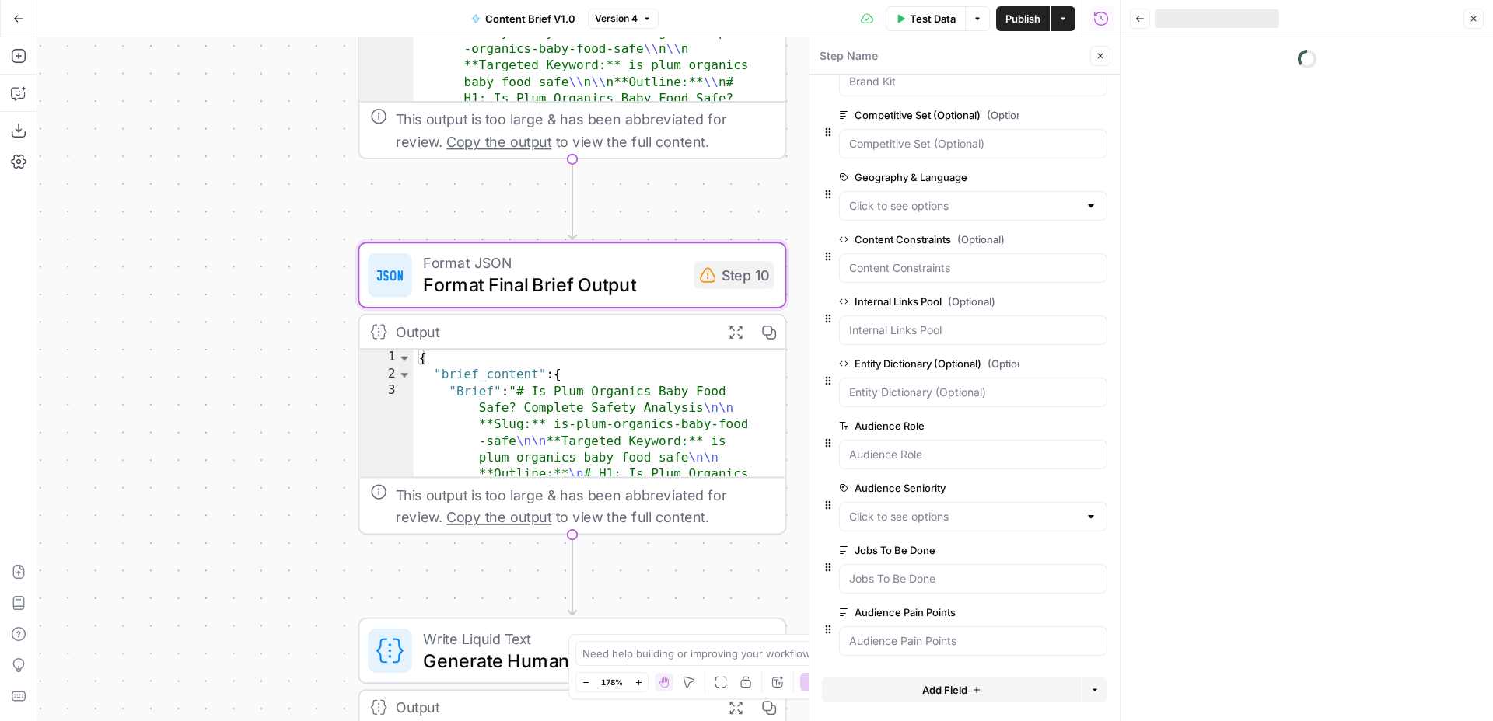
click at [768, 330] on icon "button" at bounding box center [769, 332] width 16 height 16
click at [739, 331] on icon "button" at bounding box center [736, 332] width 16 height 16
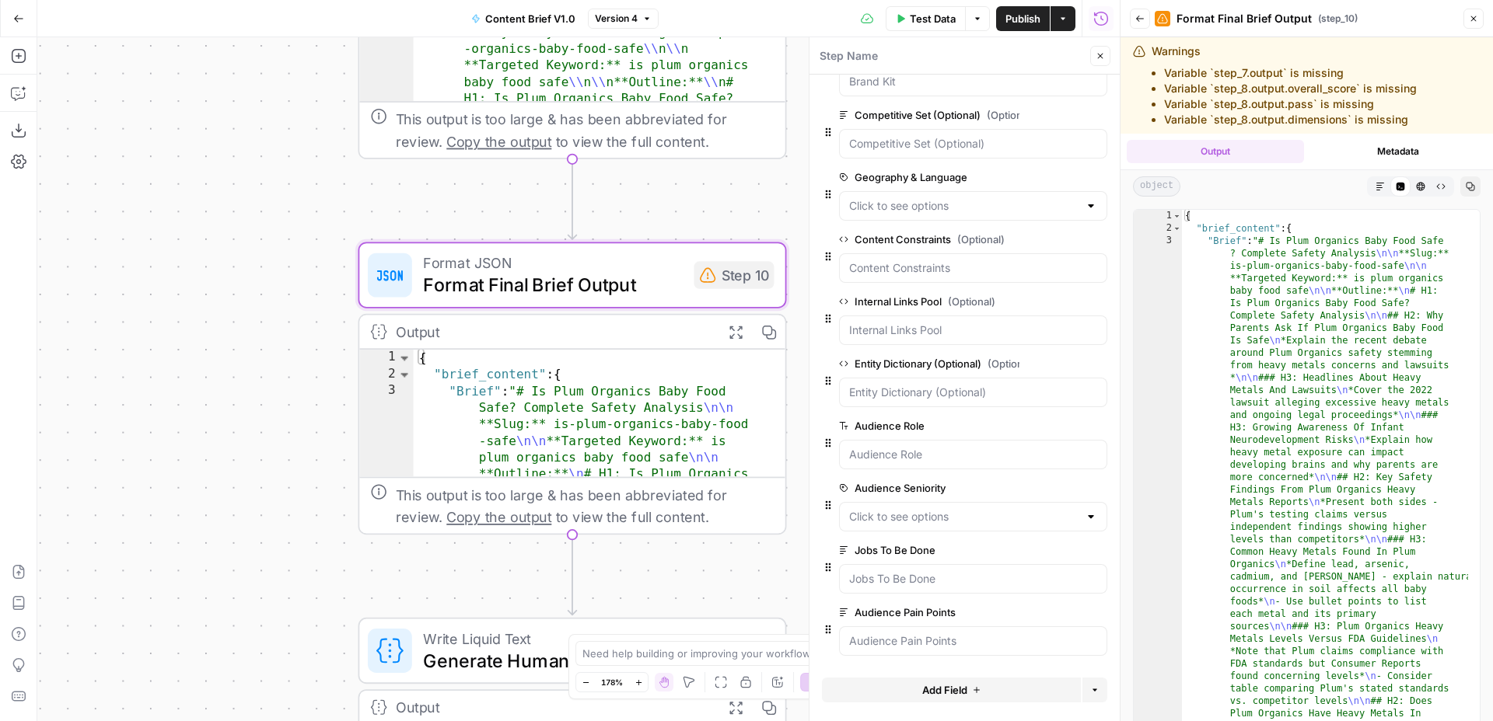
click at [1370, 178] on button "Markdown" at bounding box center [1380, 186] width 20 height 20
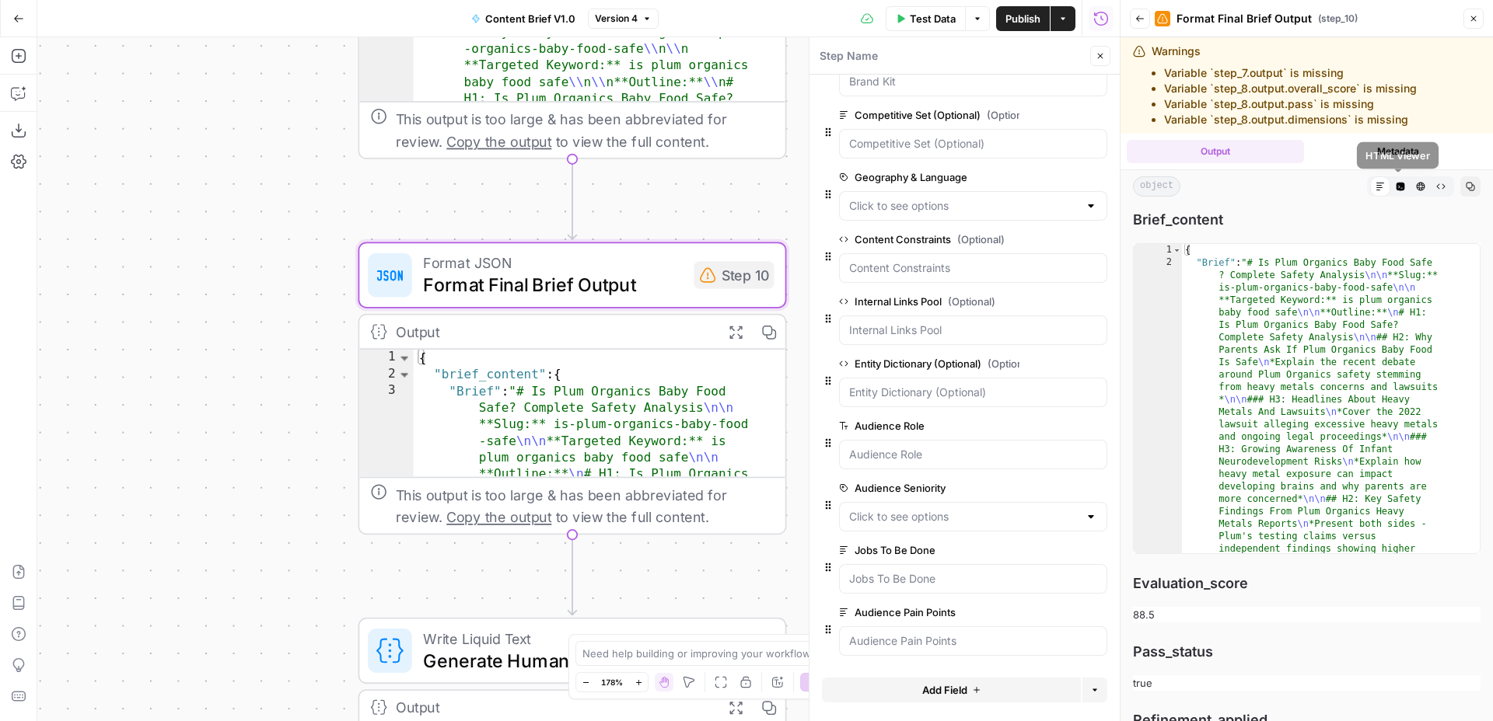
click at [1410, 185] on button "HTML Viewer" at bounding box center [1420, 186] width 20 height 20
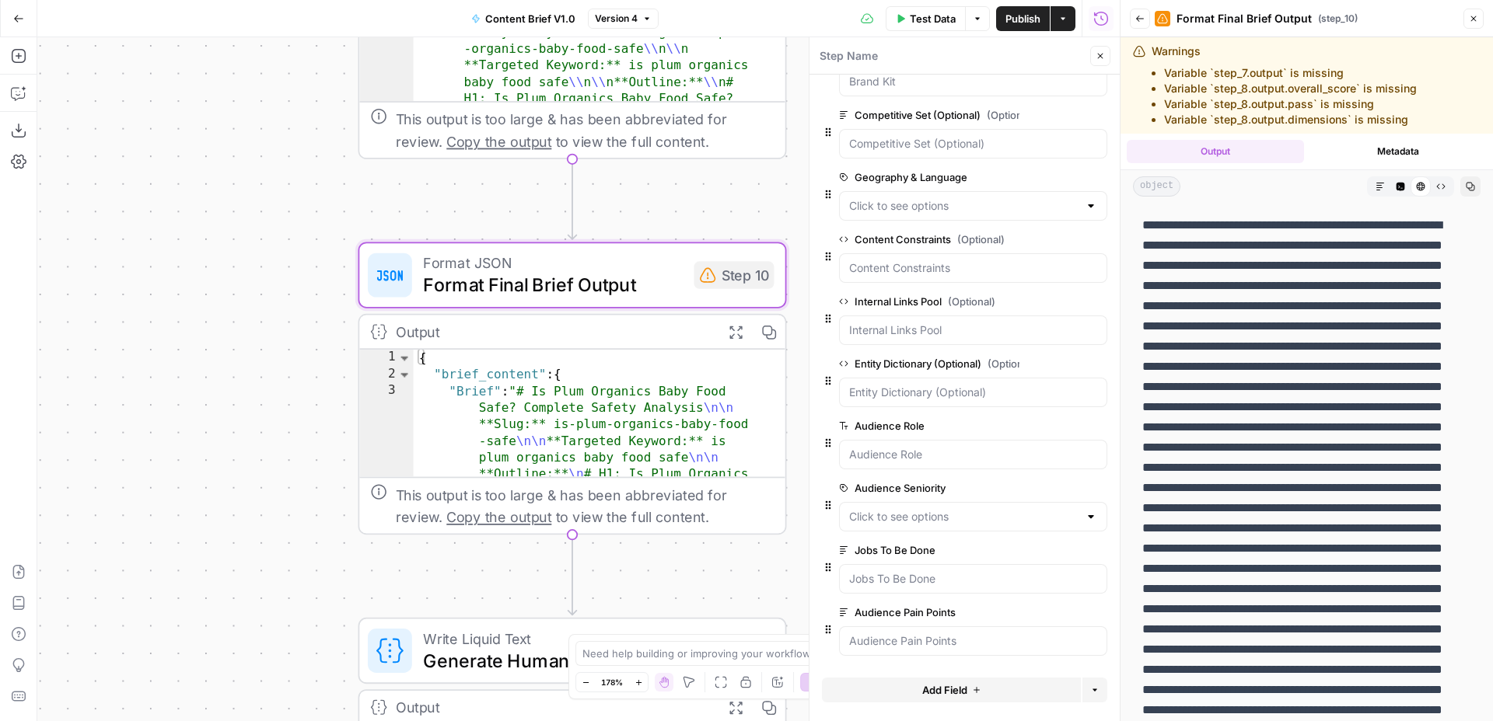
click at [1436, 185] on icon "button" at bounding box center [1440, 186] width 9 height 9
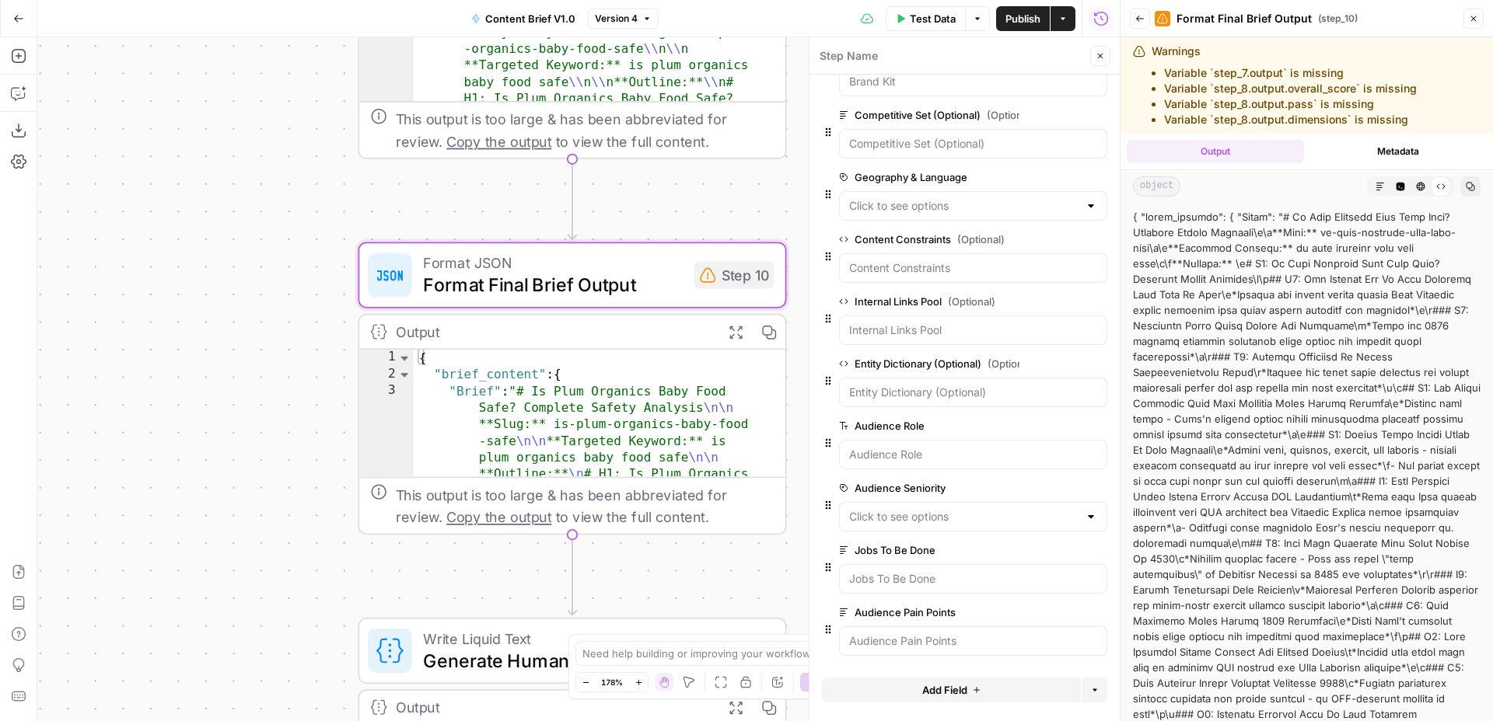
click at [737, 334] on icon "button" at bounding box center [735, 332] width 12 height 12
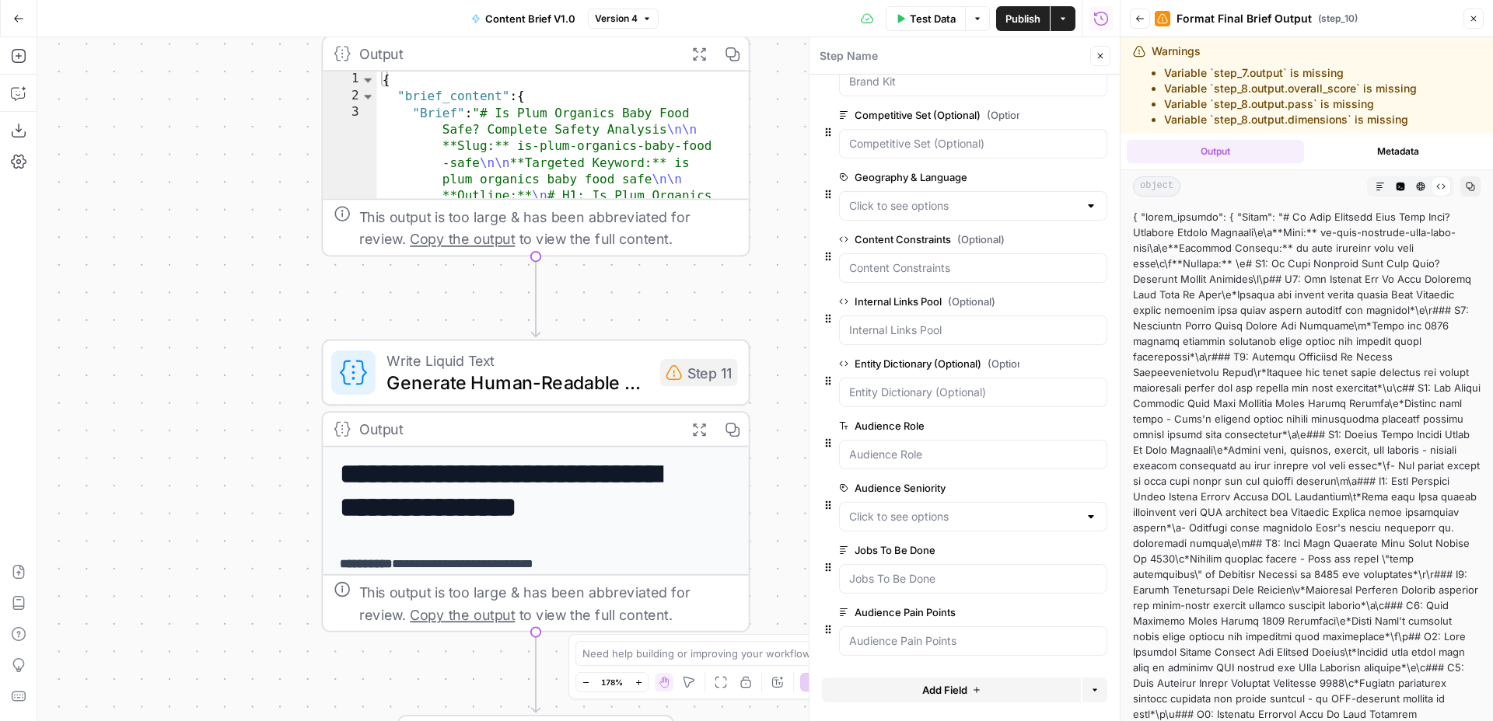
drag, startPoint x: 687, startPoint y: 555, endPoint x: 650, endPoint y: 274, distance: 283.0
click at [650, 274] on div "true false Workflow Input Settings Inputs Run Code · Python Normalize and Valid…" at bounding box center [578, 379] width 1082 height 684
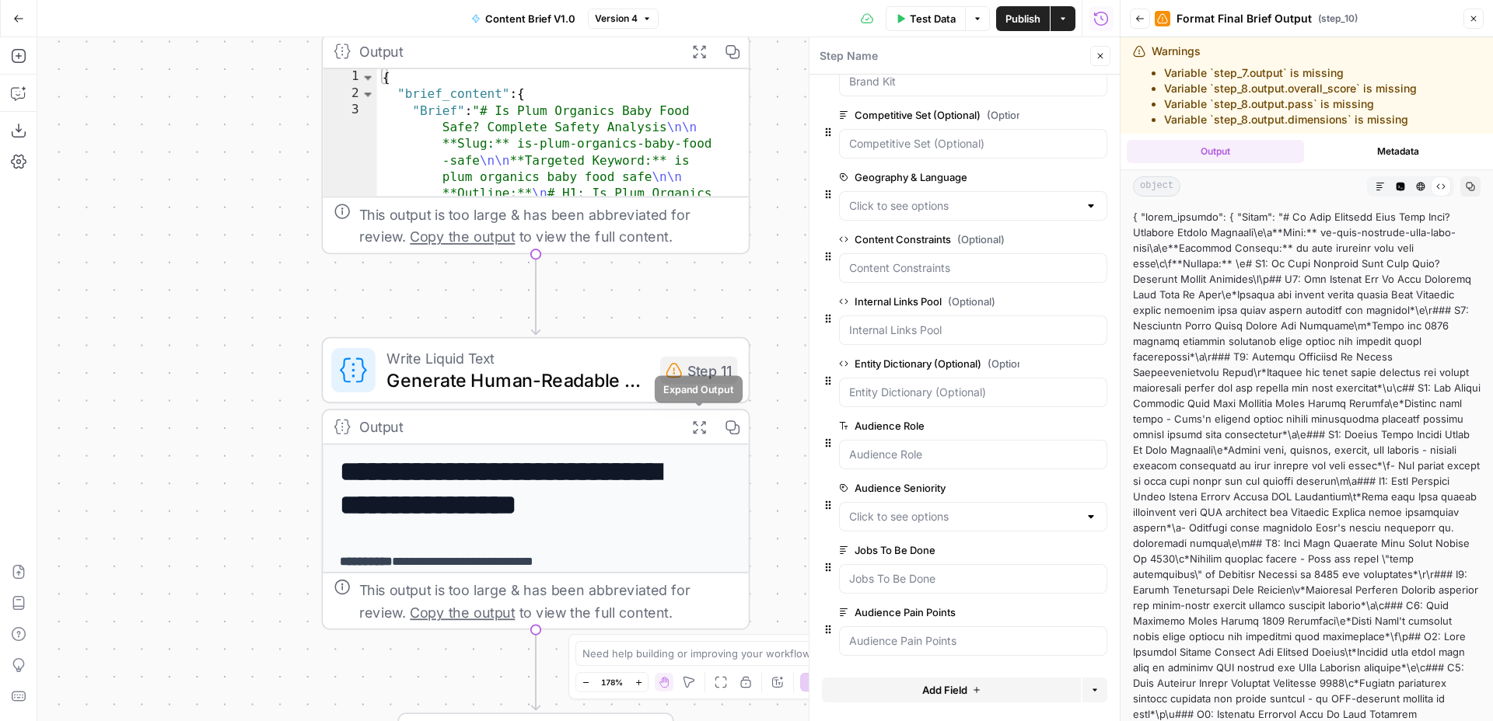
click at [701, 435] on button "Expand Output" at bounding box center [698, 427] width 33 height 33
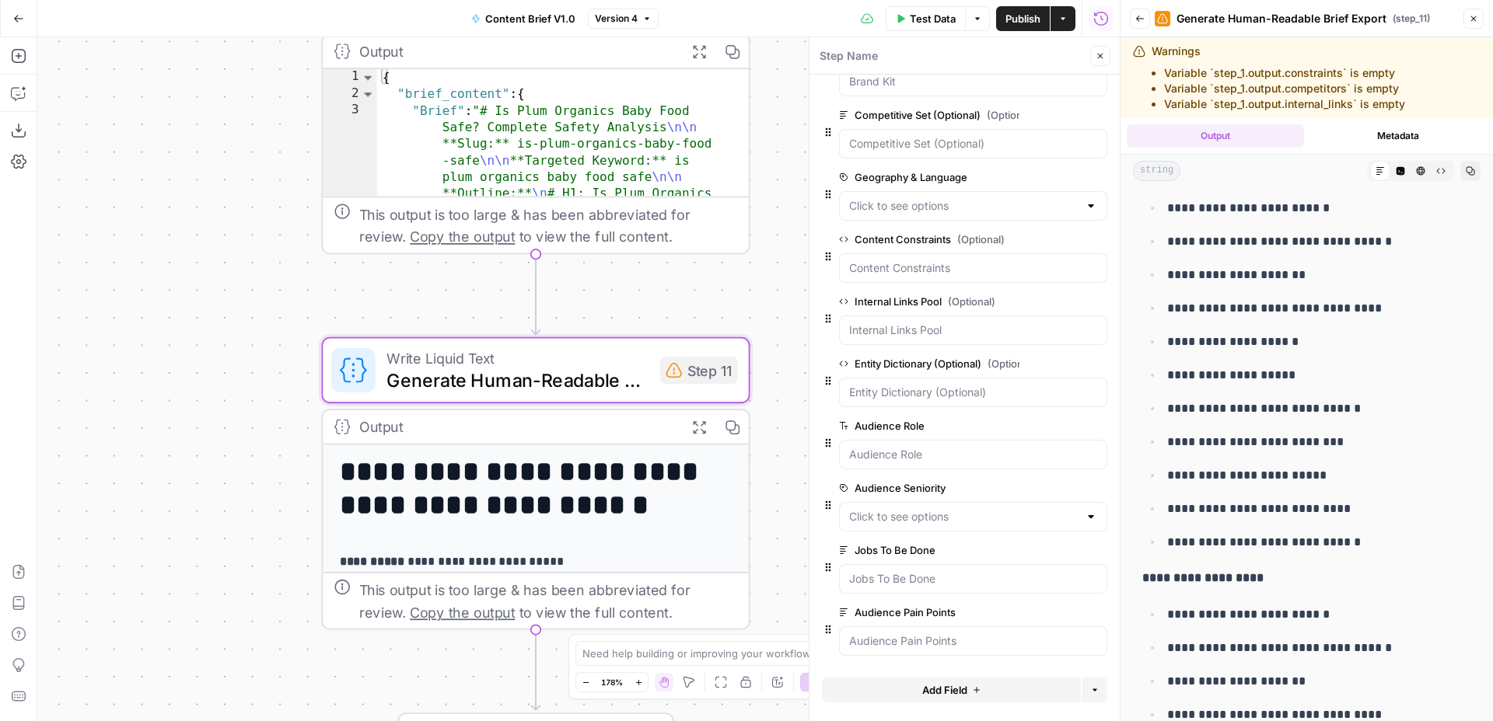
scroll to position [5448, 0]
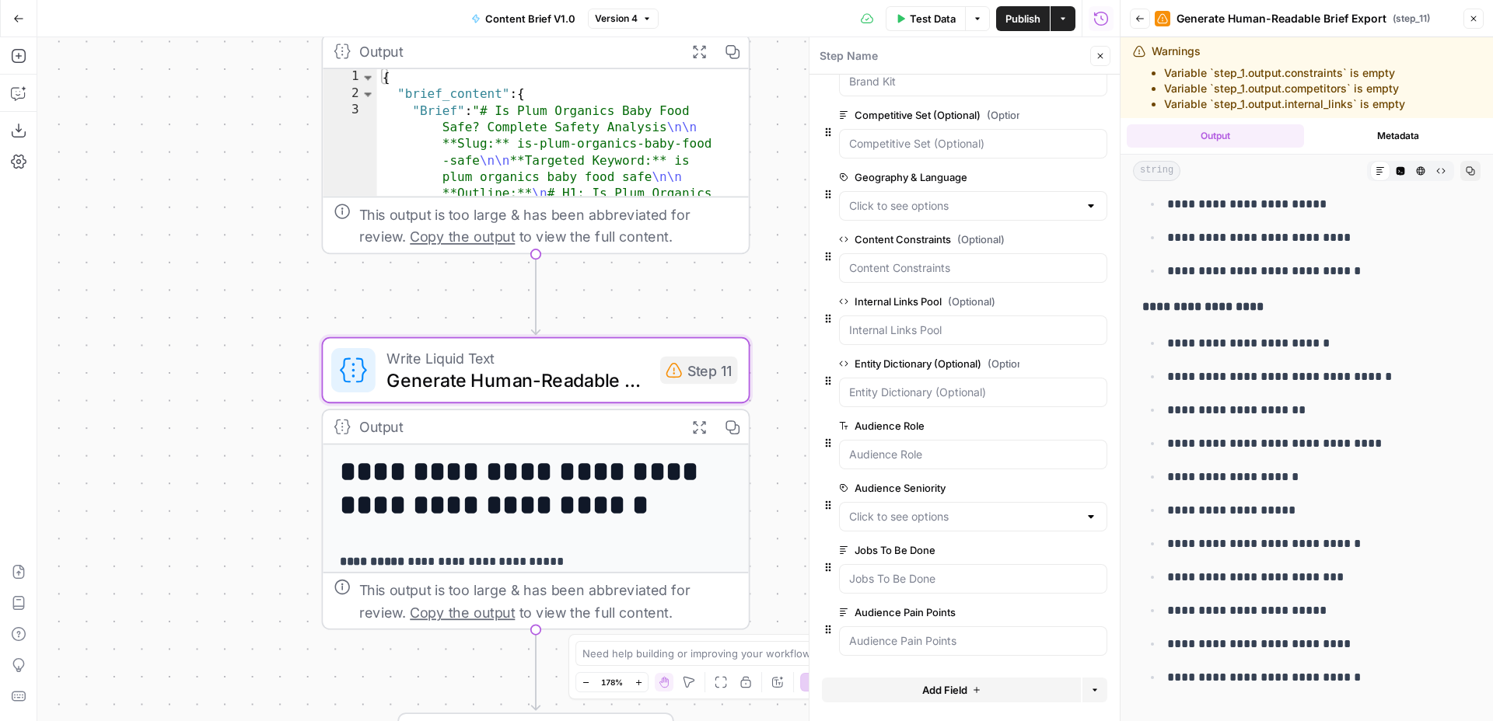
drag, startPoint x: 1162, startPoint y: 273, endPoint x: 1273, endPoint y: 599, distance: 345.2
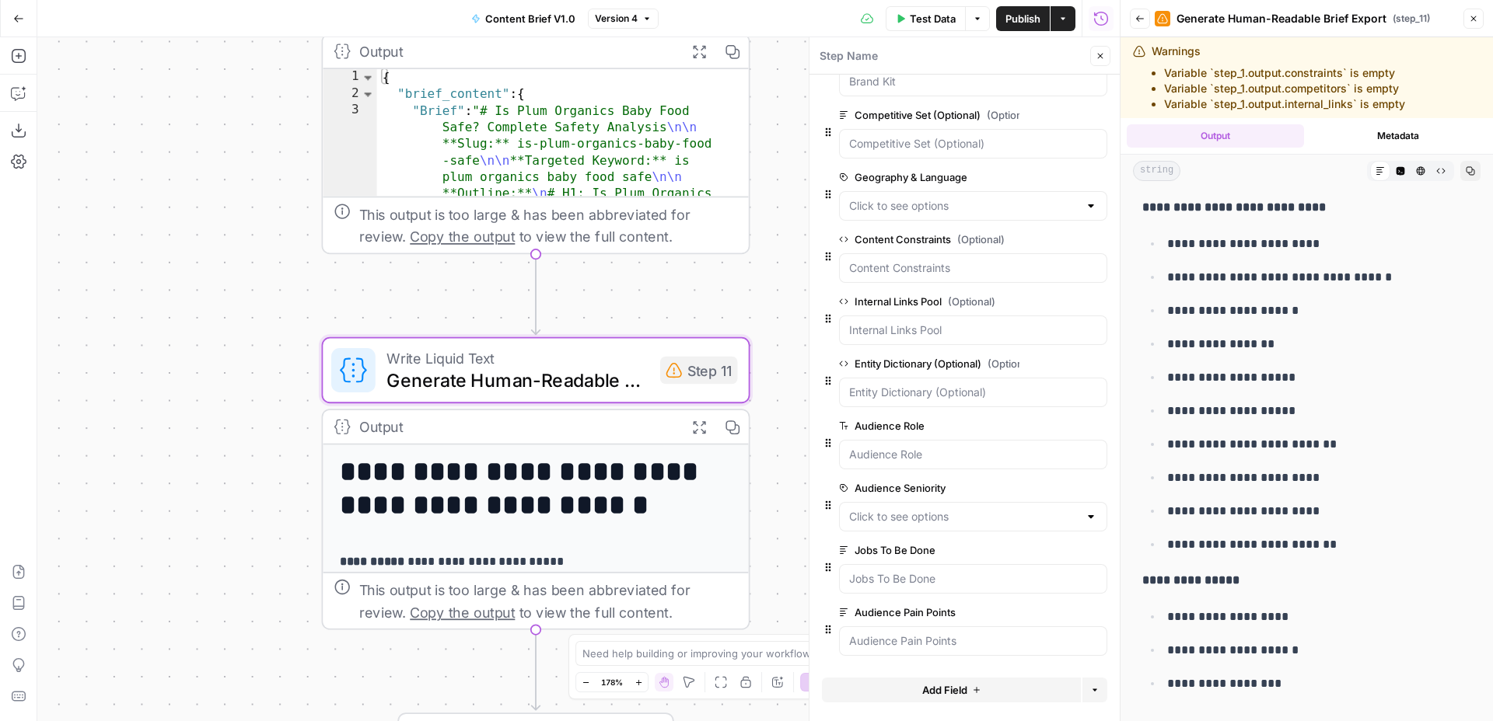
scroll to position [6843, 0]
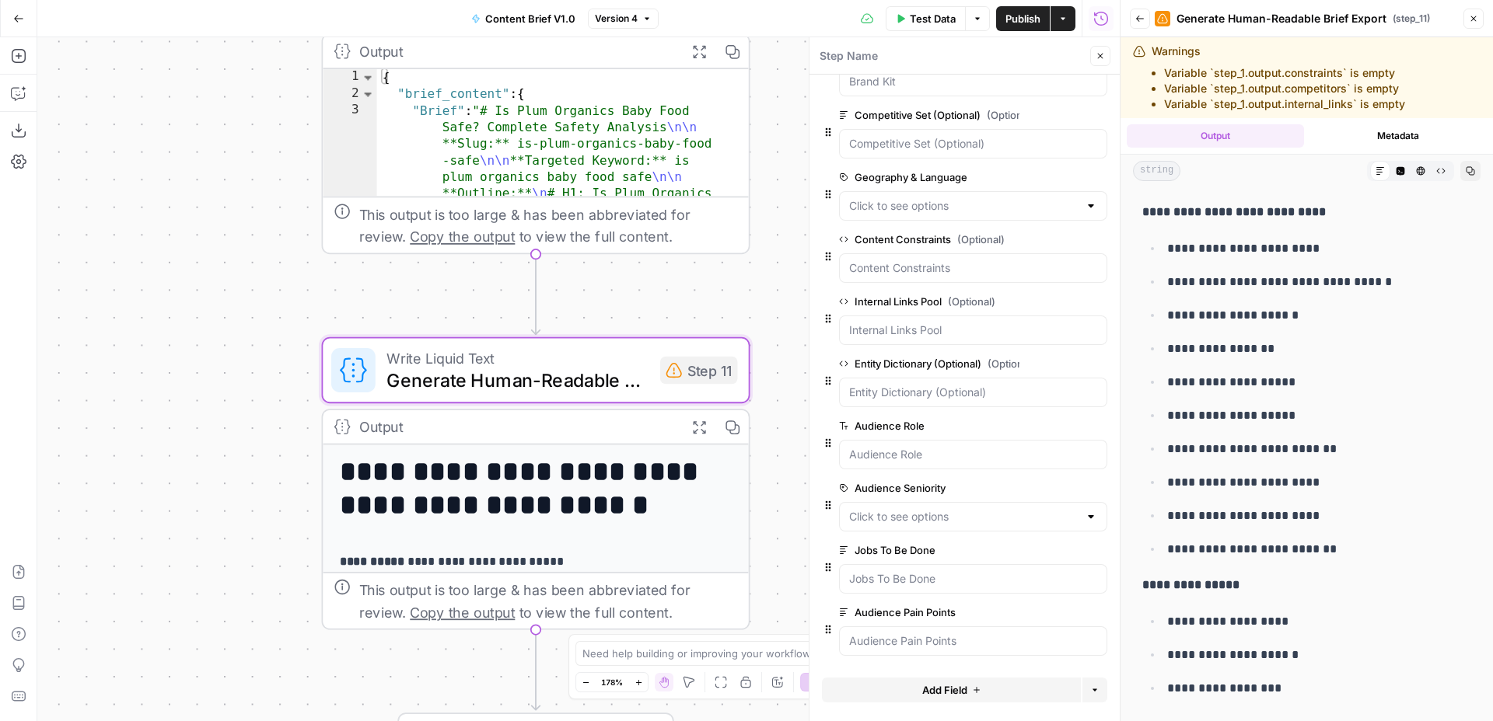
drag, startPoint x: 1256, startPoint y: 620, endPoint x: 1253, endPoint y: 533, distance: 86.3
click at [1253, 533] on ul "**********" at bounding box center [1306, 399] width 329 height 322
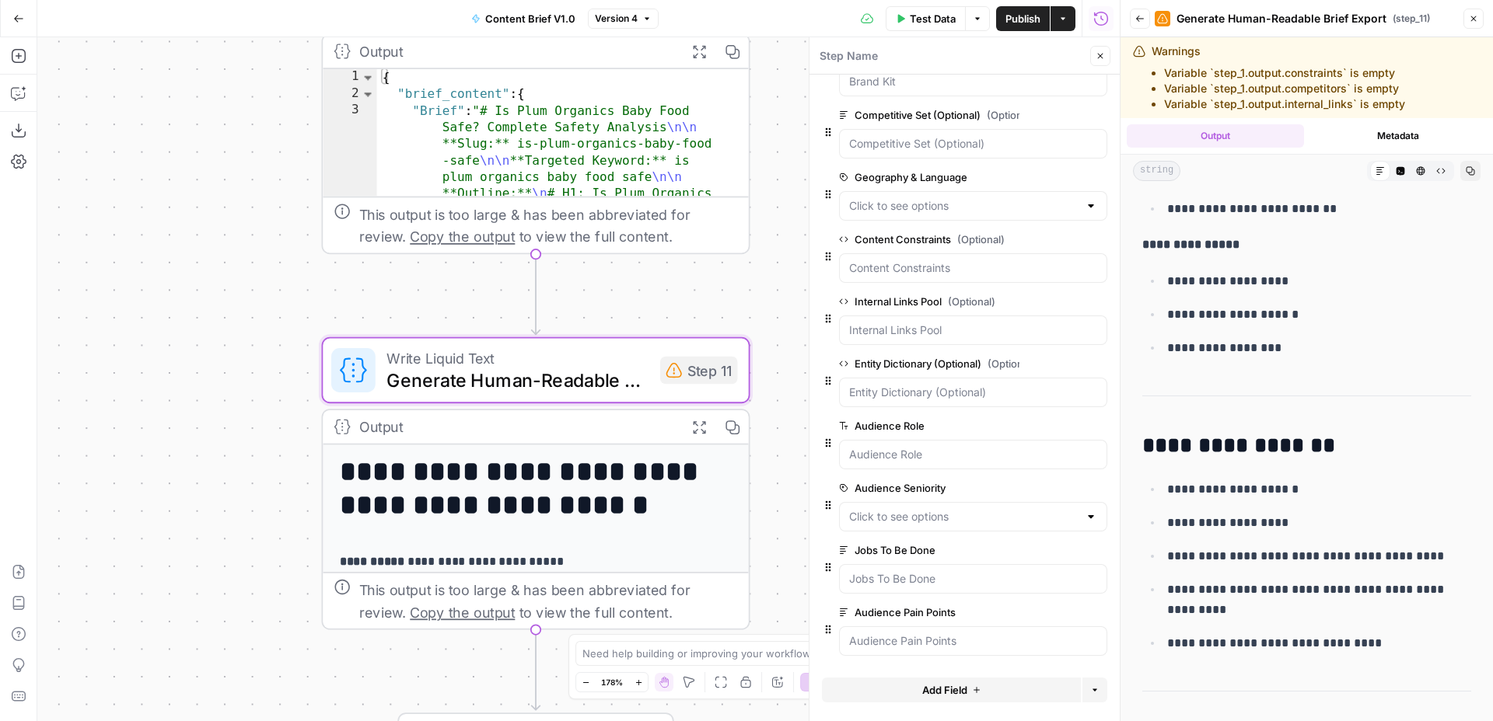
scroll to position [7266, 0]
